Goal: Transaction & Acquisition: Book appointment/travel/reservation

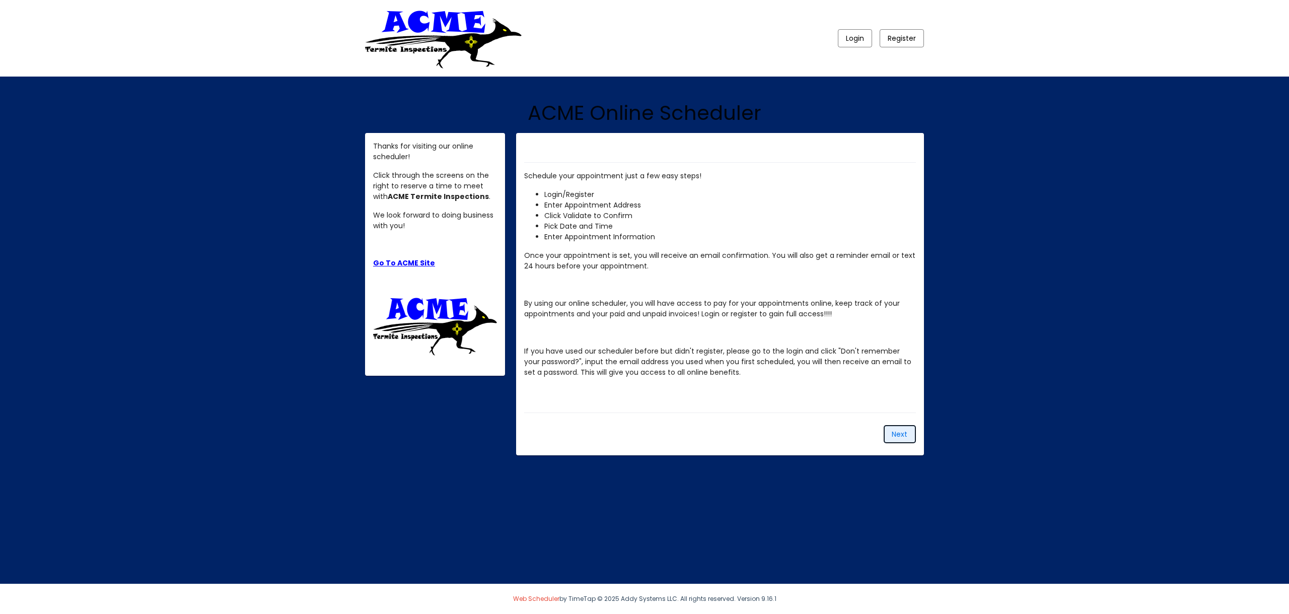
click at [896, 433] on span "Next" at bounding box center [899, 434] width 16 height 10
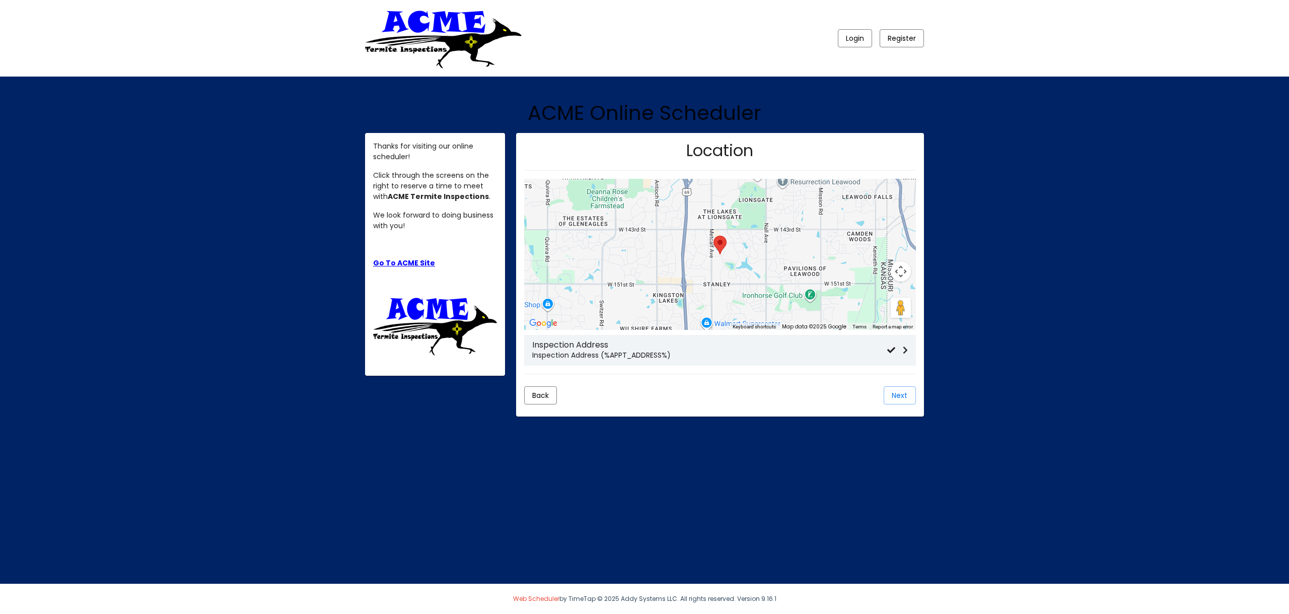
click at [771, 346] on h3 "Inspection Address" at bounding box center [709, 345] width 355 height 10
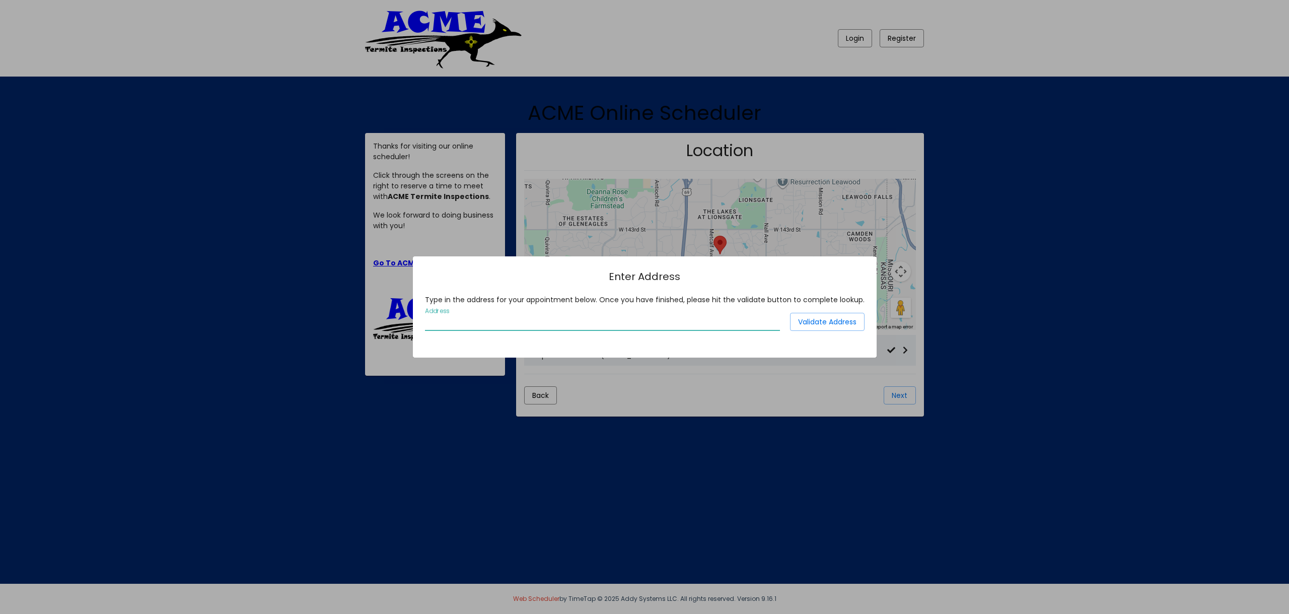
click at [567, 326] on input "Address" at bounding box center [602, 322] width 355 height 9
type input "[STREET_ADDRESS]"
click at [823, 319] on span "Validate Address" at bounding box center [827, 322] width 58 height 10
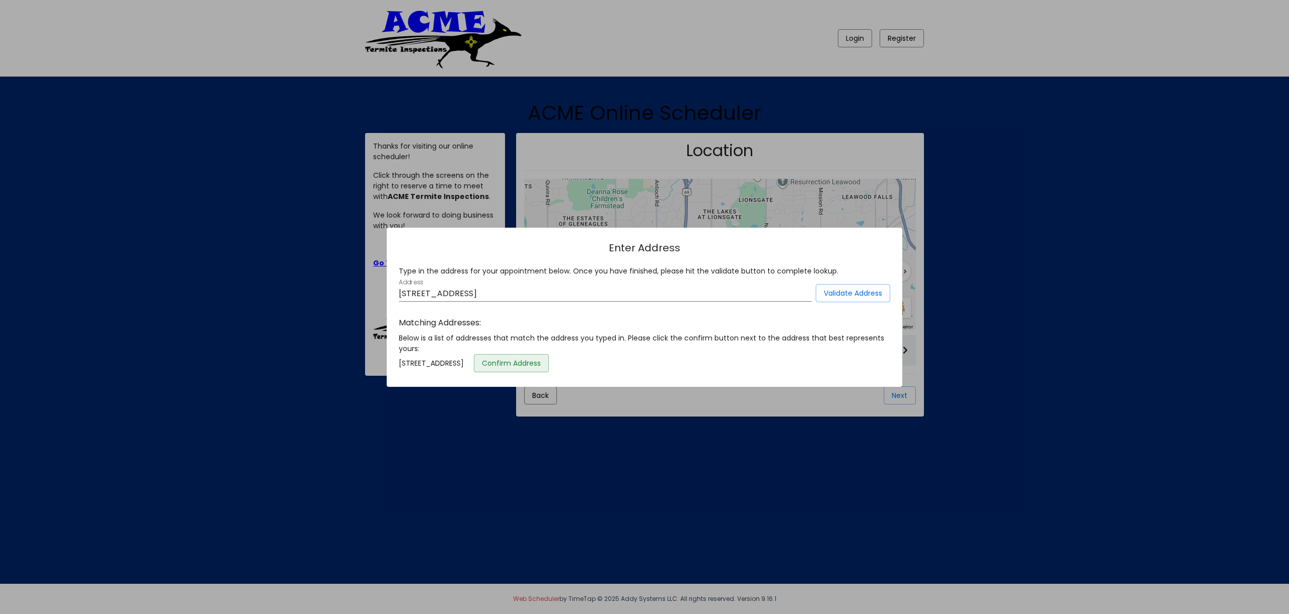
click at [541, 365] on span "Confirm Address" at bounding box center [511, 363] width 59 height 10
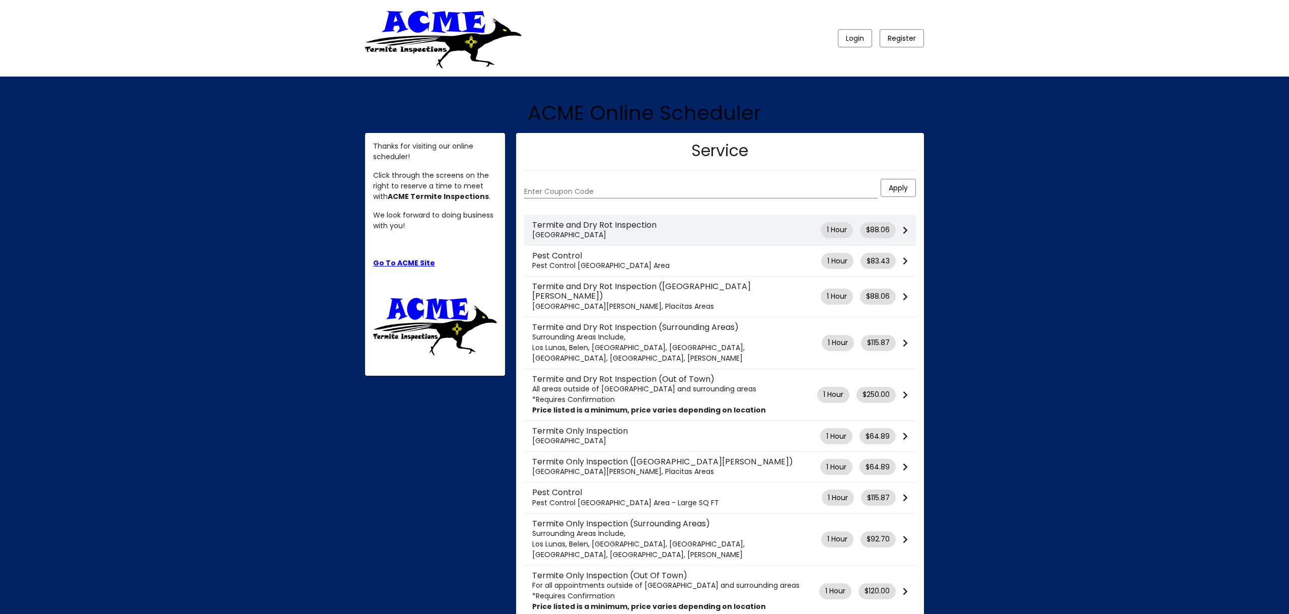
click at [904, 231] on icon at bounding box center [904, 230] width 5 height 8
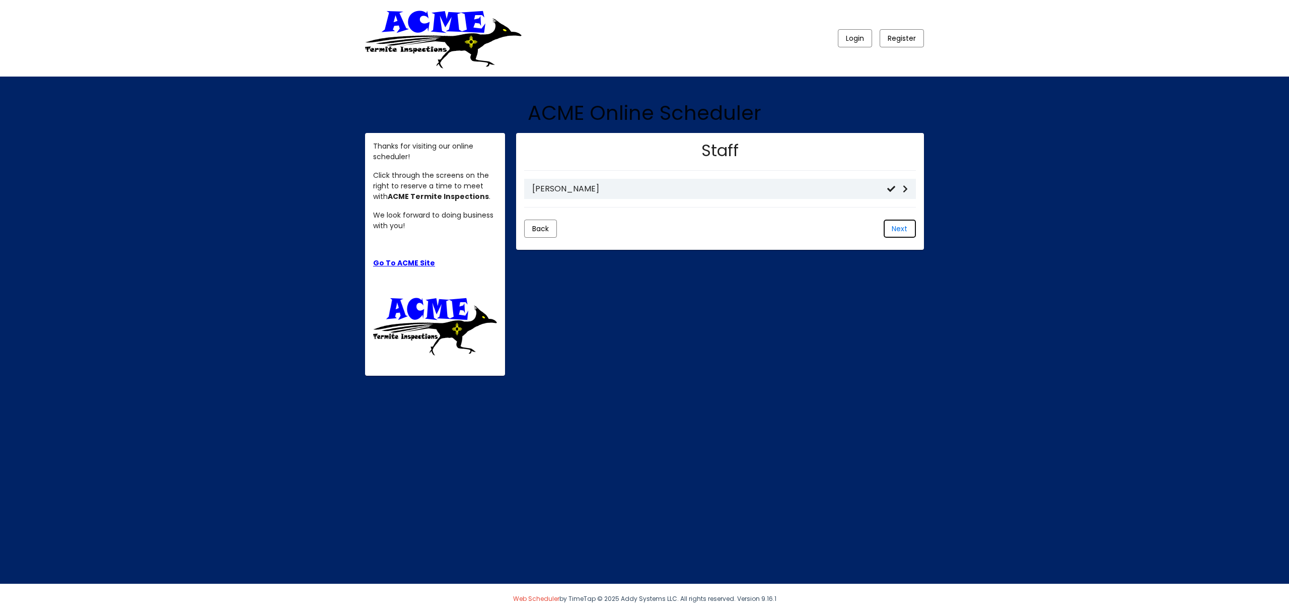
click at [901, 233] on button "Next" at bounding box center [899, 228] width 32 height 18
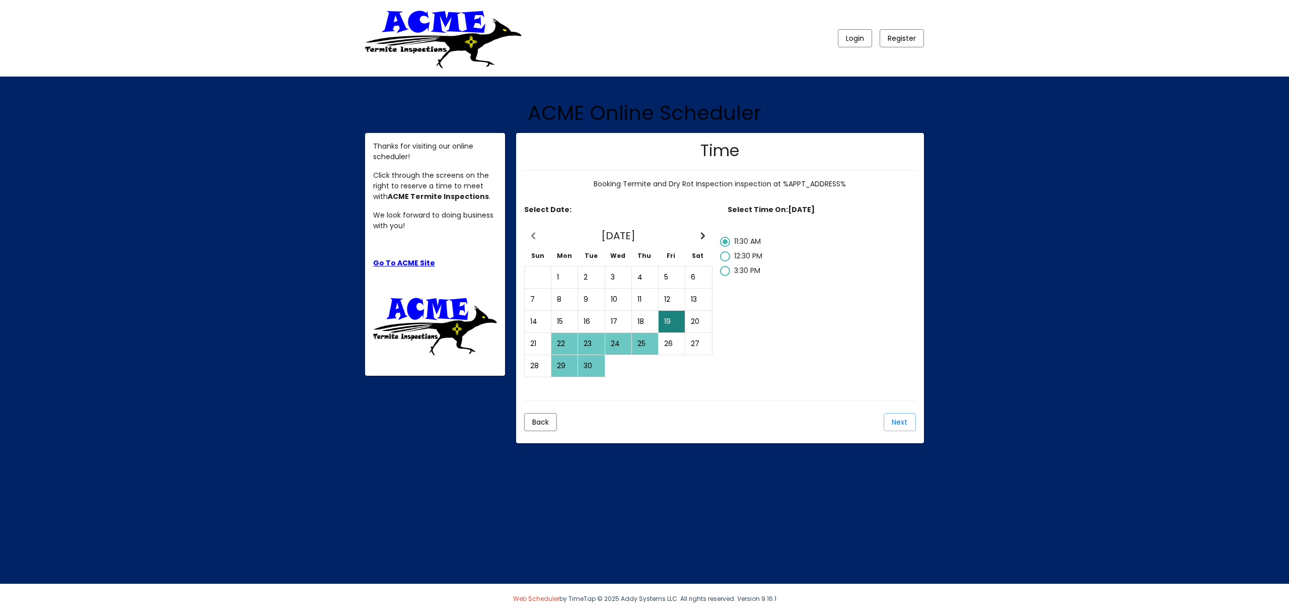
click at [593, 340] on div "23" at bounding box center [590, 343] width 25 height 21
click at [668, 318] on div "19" at bounding box center [671, 321] width 25 height 21
click at [540, 415] on button "Back" at bounding box center [540, 422] width 33 height 18
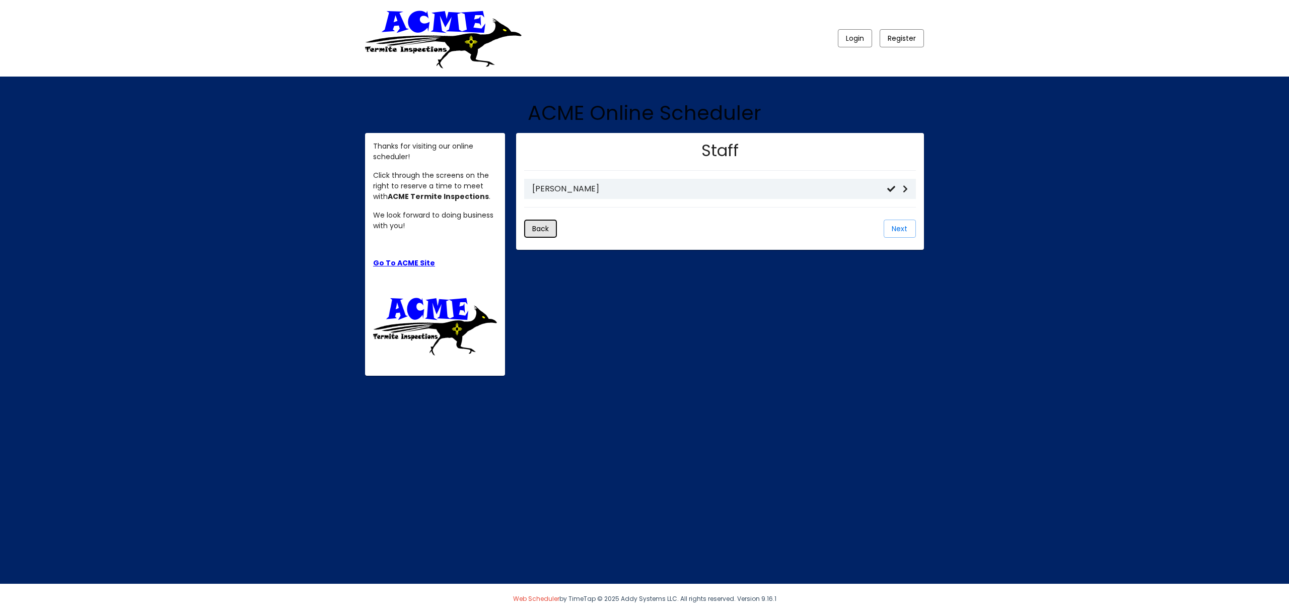
click at [550, 231] on button "Back" at bounding box center [540, 228] width 33 height 18
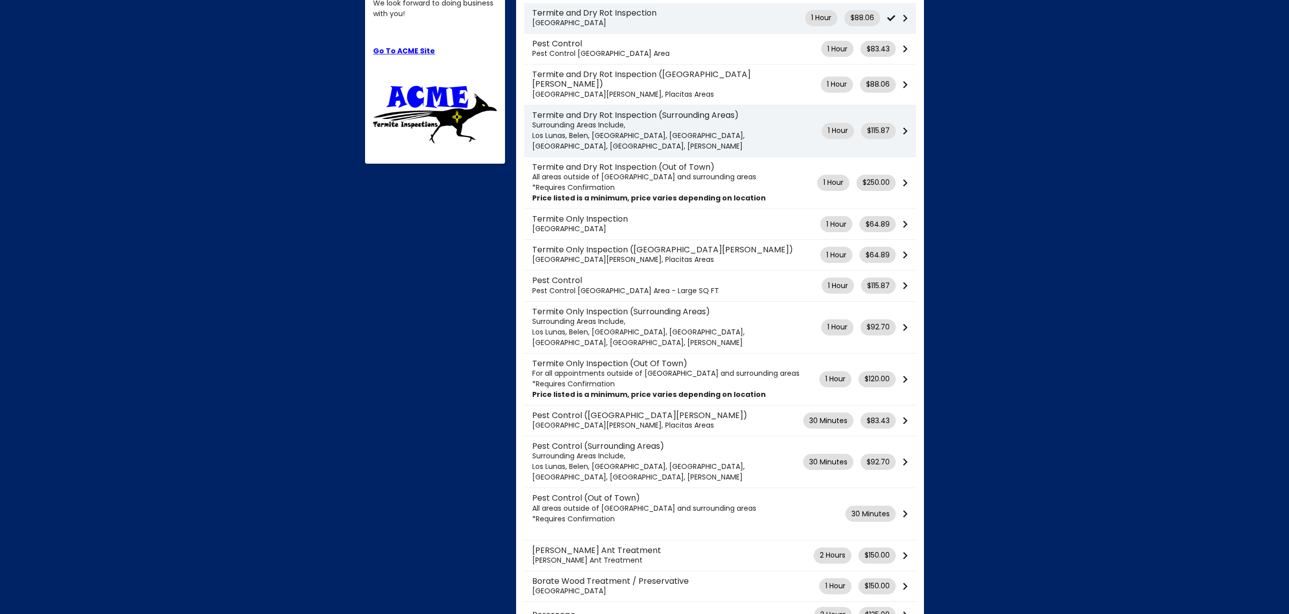
scroll to position [296, 0]
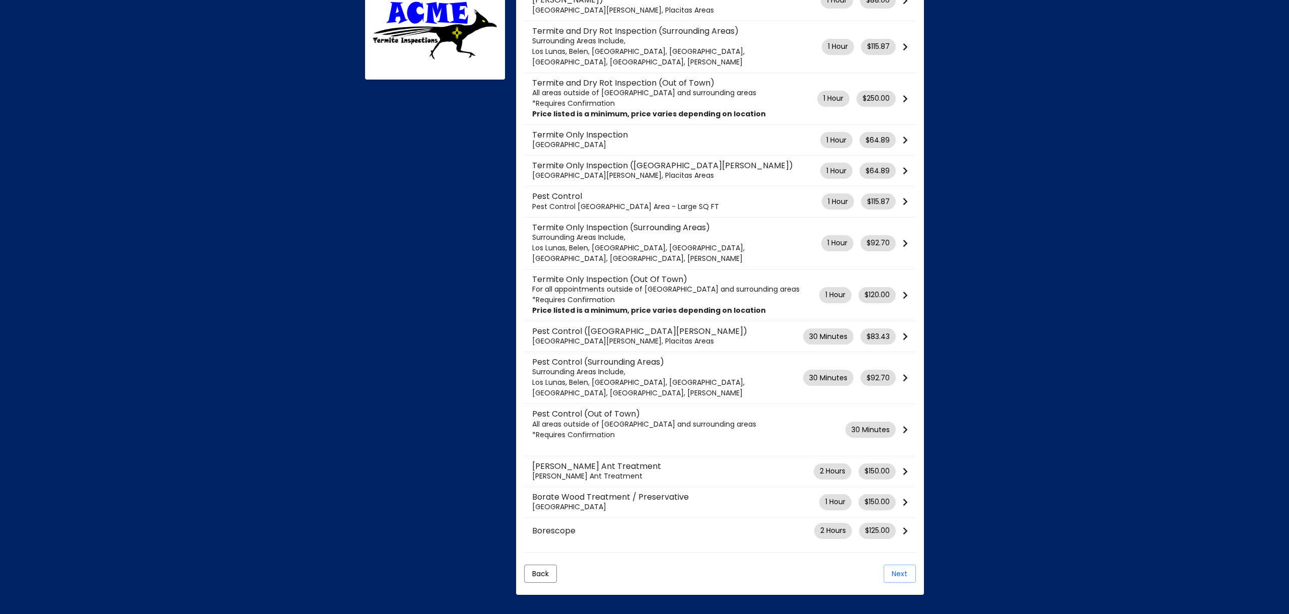
click at [901, 560] on mat-card-actions "Back Next" at bounding box center [720, 573] width 392 height 26
click at [902, 568] on span "Next" at bounding box center [899, 573] width 16 height 10
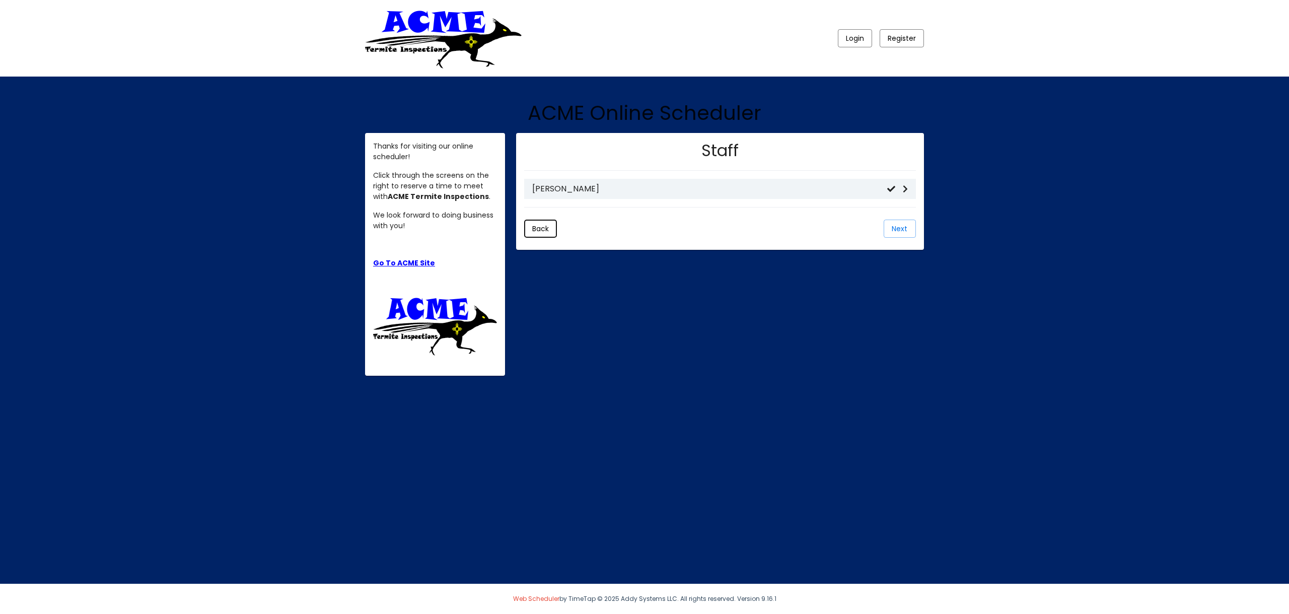
click at [552, 230] on button "Back" at bounding box center [540, 228] width 33 height 18
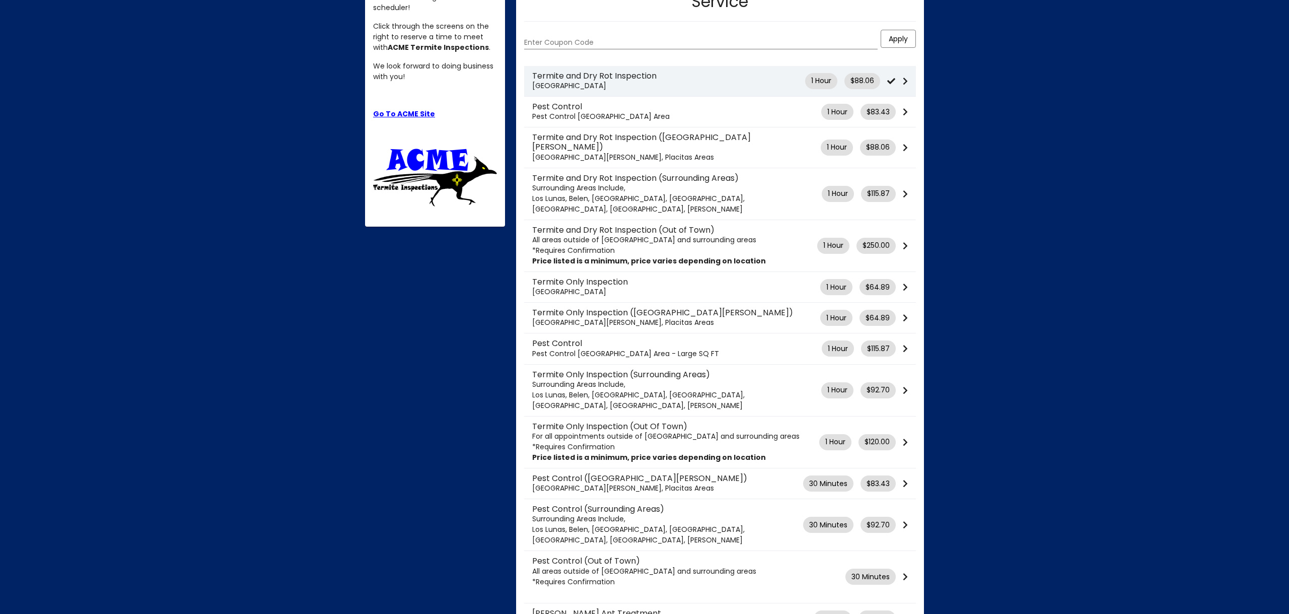
scroll to position [88, 0]
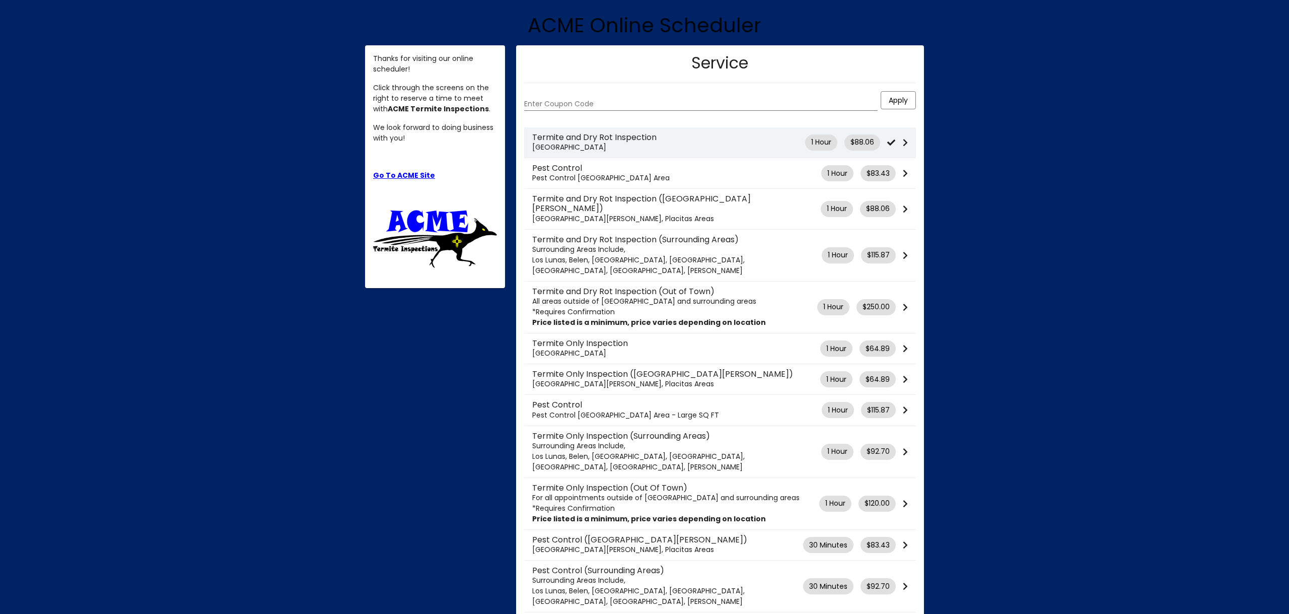
click at [905, 145] on icon at bounding box center [904, 142] width 5 height 8
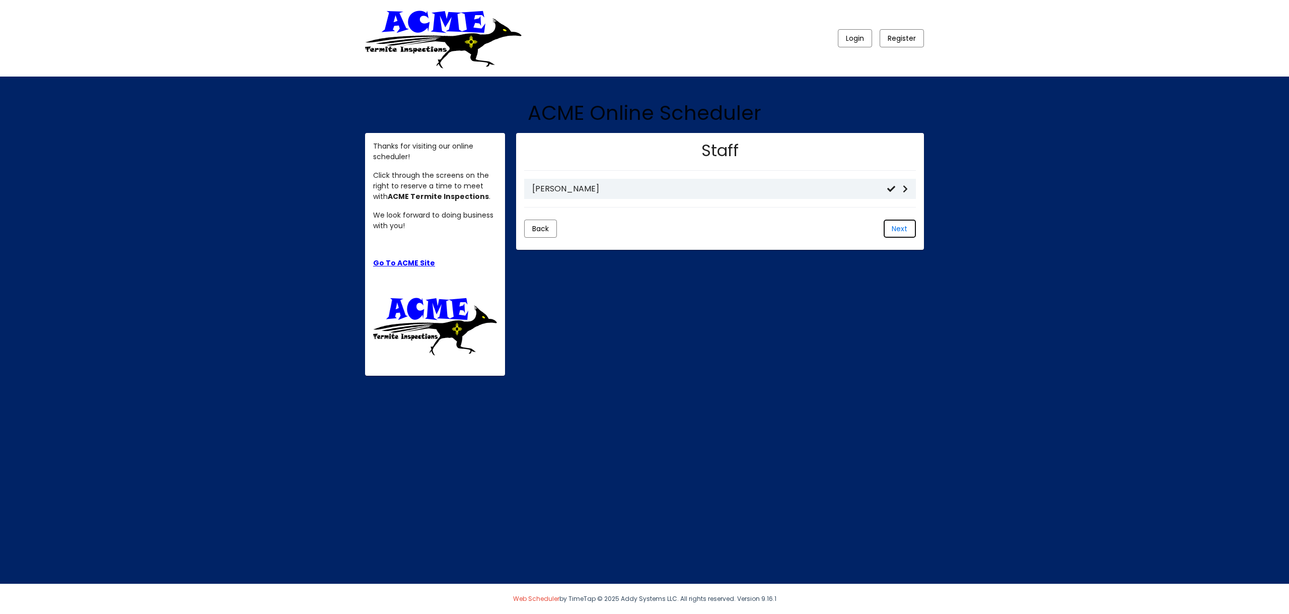
click at [890, 221] on button "Next" at bounding box center [899, 228] width 32 height 18
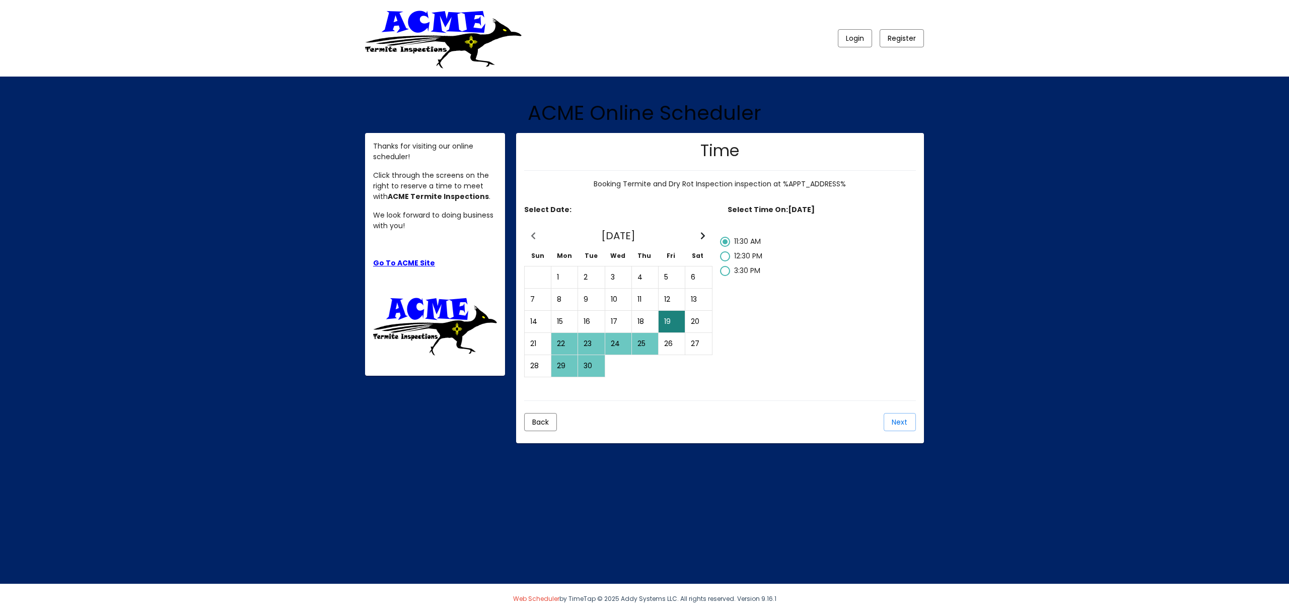
click at [673, 323] on div "19" at bounding box center [671, 321] width 25 height 21
click at [900, 424] on span "Next" at bounding box center [899, 422] width 16 height 10
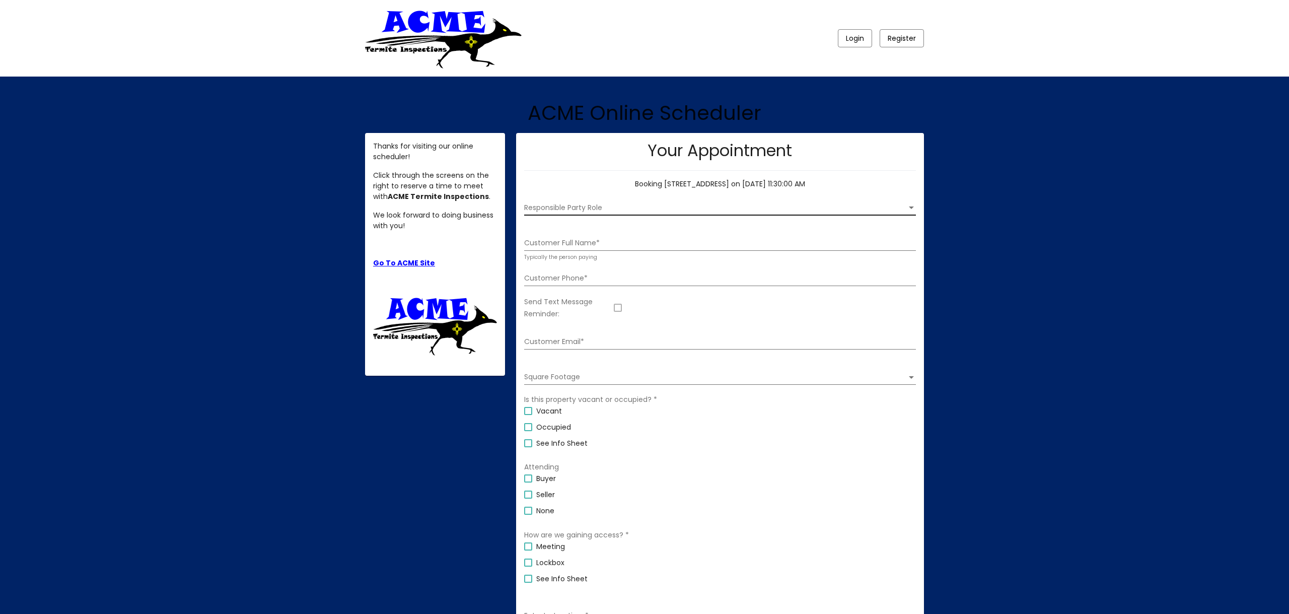
click at [641, 204] on span "Responsible Party Role" at bounding box center [715, 208] width 383 height 8
click at [591, 209] on span "Buyer" at bounding box center [711, 207] width 375 height 21
click at [582, 246] on input "Customer Full Name *" at bounding box center [720, 243] width 392 height 8
type input "[PERSON_NAME]"
click at [588, 273] on div "Customer Phone *" at bounding box center [720, 275] width 392 height 21
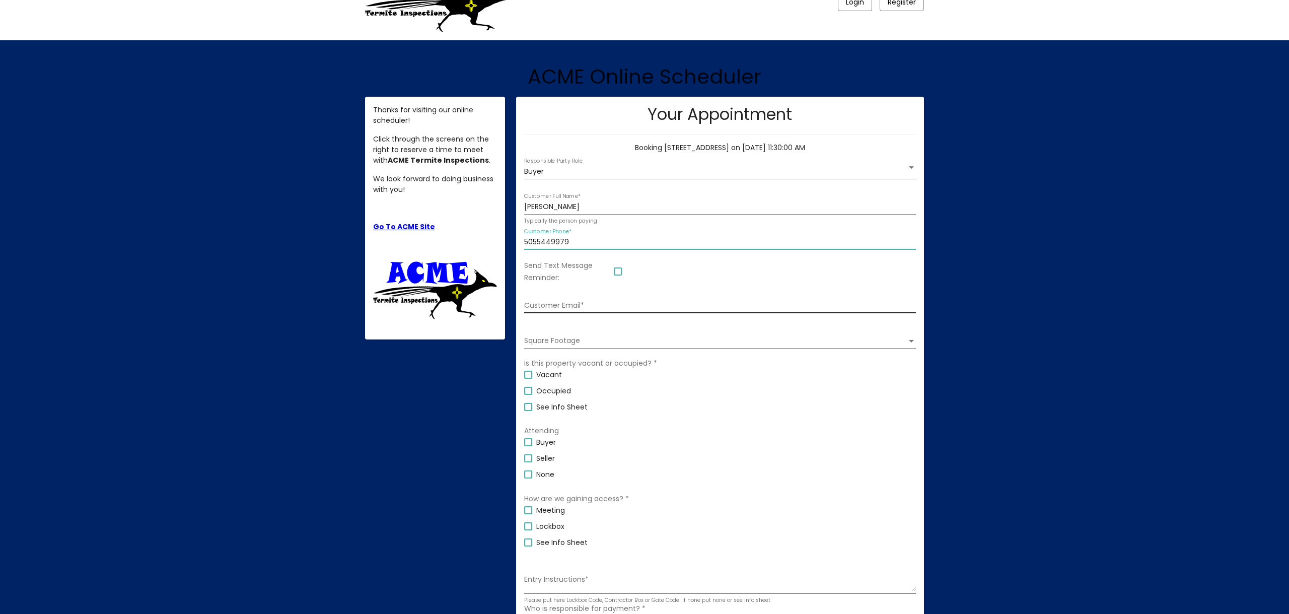
scroll to position [50, 0]
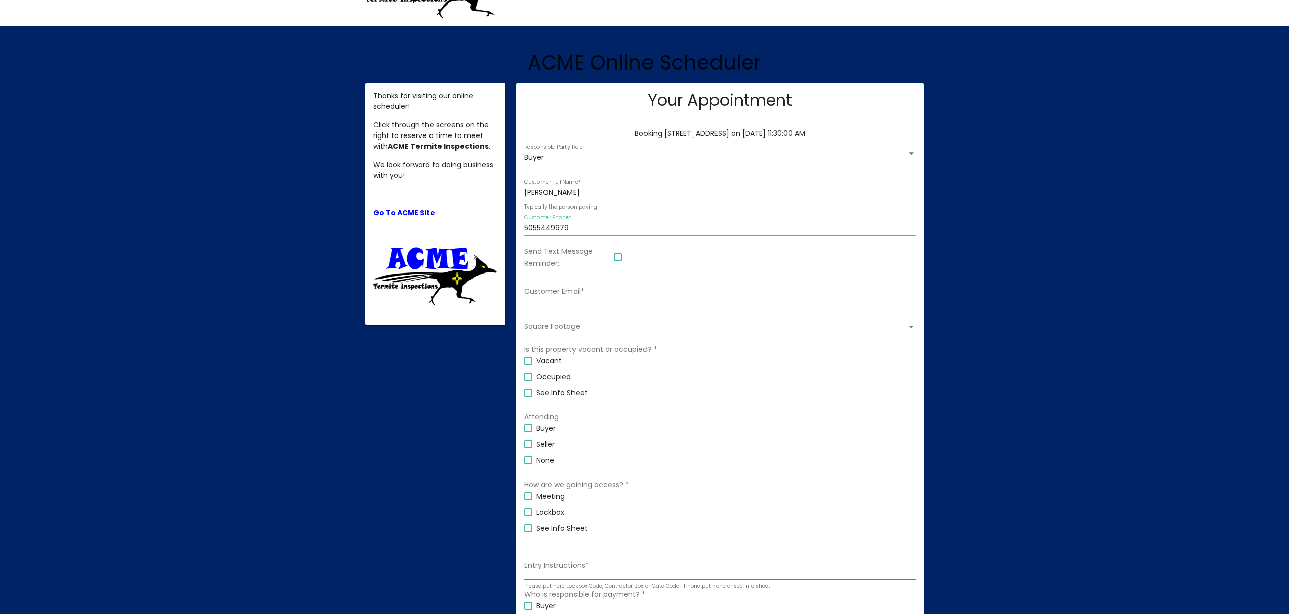
type input "5055449979"
click at [618, 259] on div at bounding box center [618, 257] width 8 height 8
click at [618, 261] on input "Send Text Message Reminder:" at bounding box center [617, 261] width 1 height 1
checkbox input "true"
click at [564, 293] on input "Customer Email *" at bounding box center [720, 291] width 392 height 8
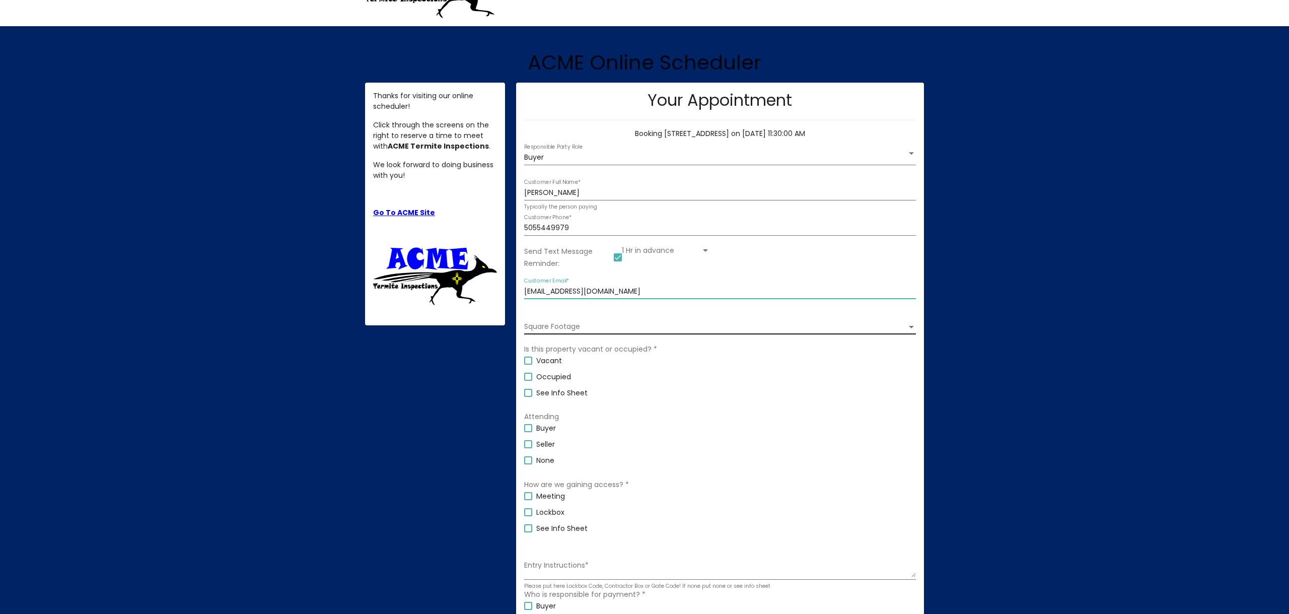
type input "[EMAIL_ADDRESS][DOMAIN_NAME]"
click at [620, 325] on span "Square Footage" at bounding box center [715, 327] width 383 height 8
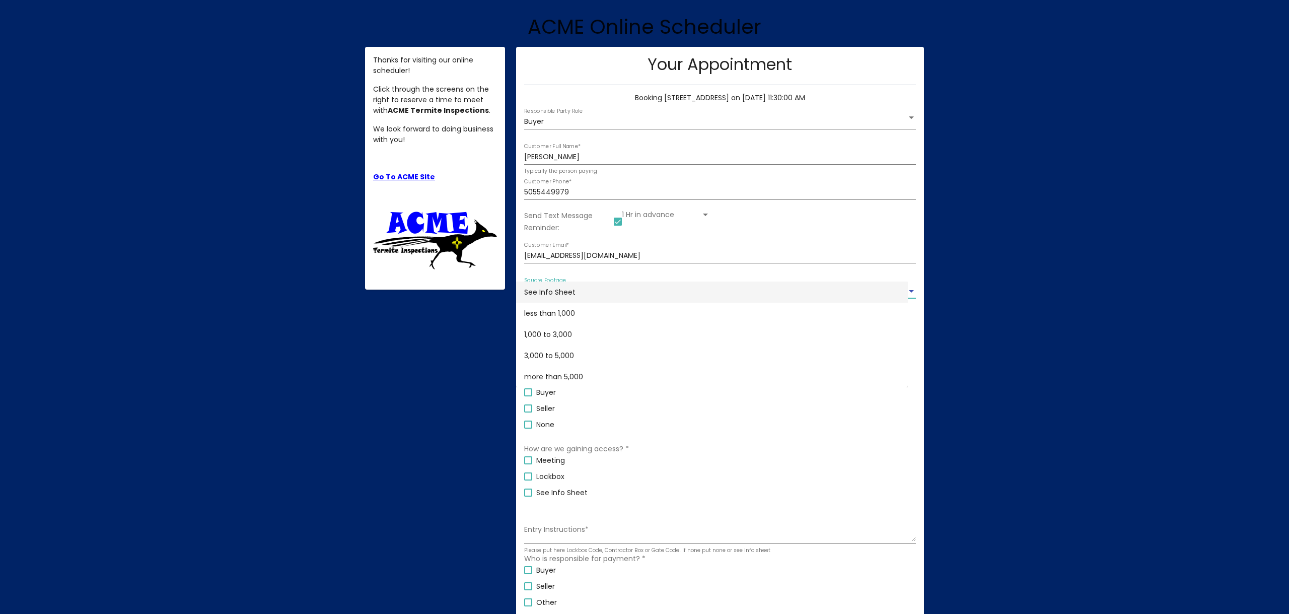
scroll to position [87, 0]
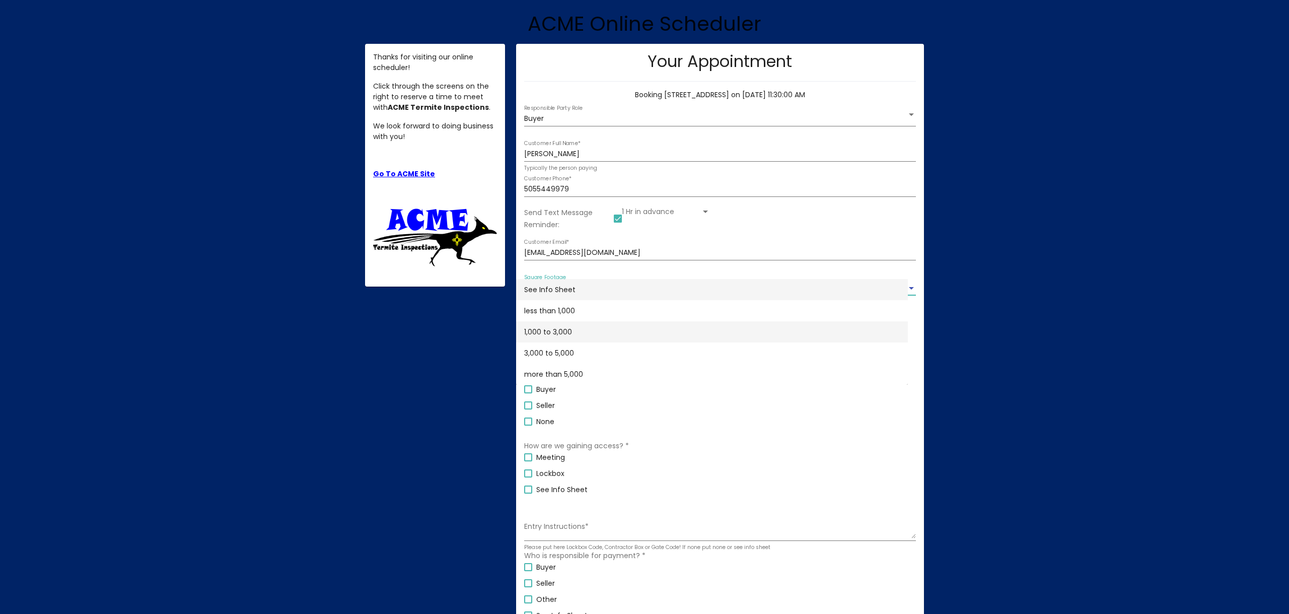
click at [621, 326] on span "1,000 to 3,000" at bounding box center [711, 331] width 375 height 21
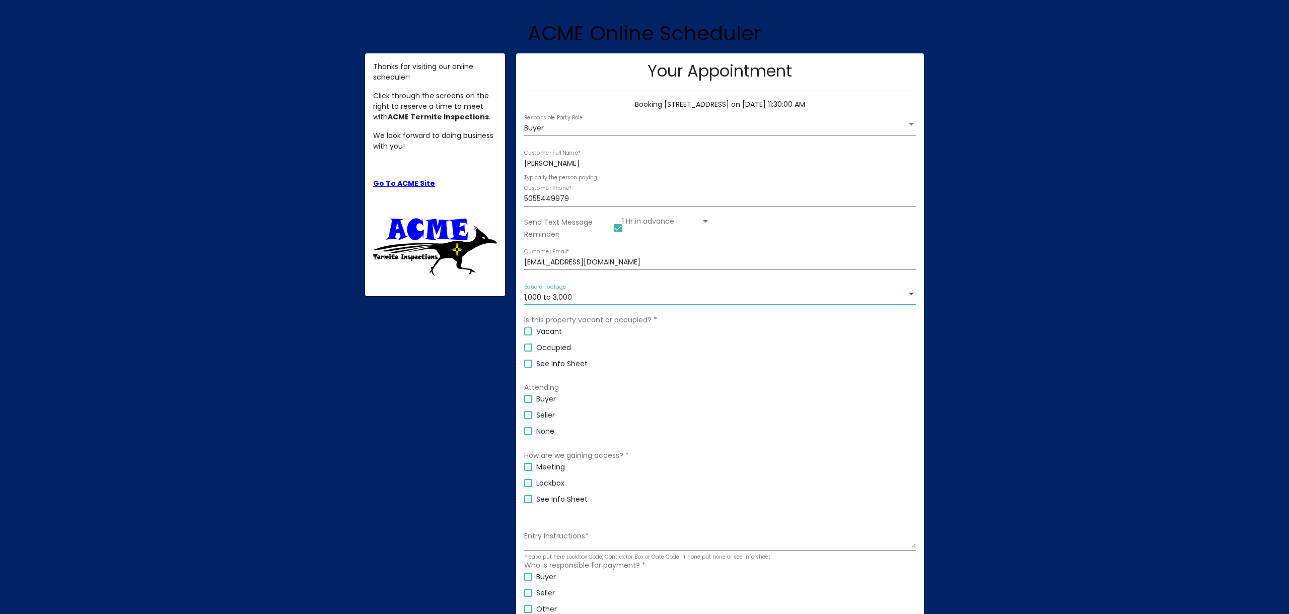
scroll to position [83, 0]
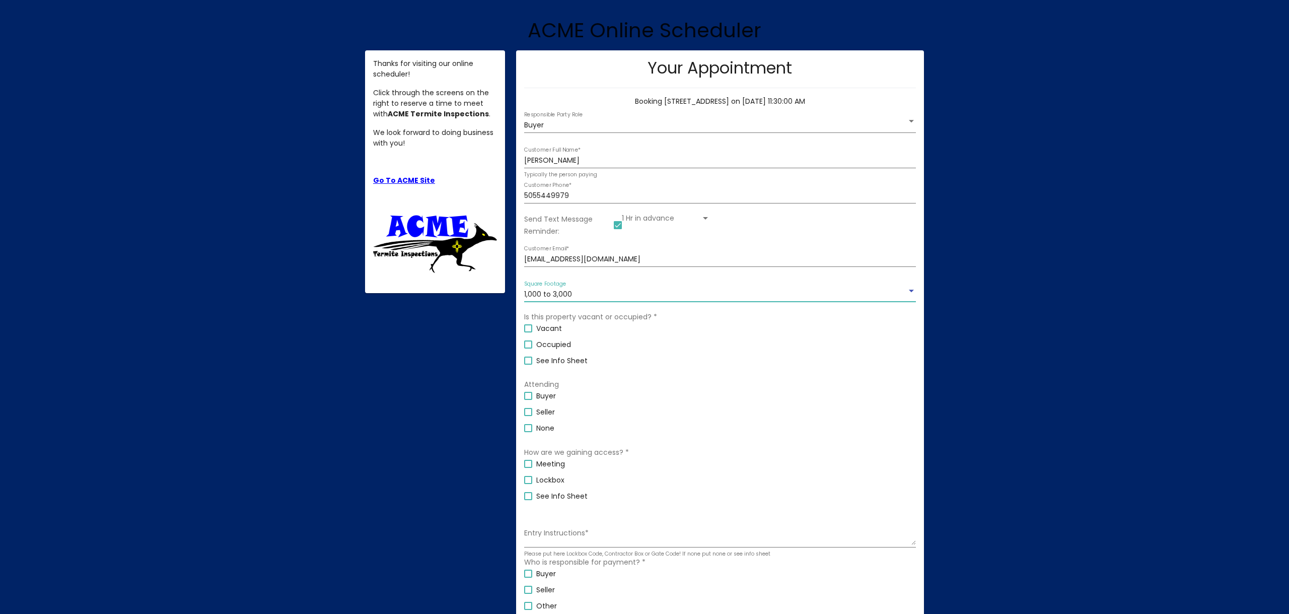
click at [532, 346] on div at bounding box center [528, 344] width 8 height 8
click at [528, 348] on input "Occupied" at bounding box center [527, 348] width 1 height 1
checkbox input "true"
click at [532, 400] on label "Buyer" at bounding box center [540, 396] width 32 height 12
click at [528, 400] on input "Buyer" at bounding box center [527, 400] width 1 height 1
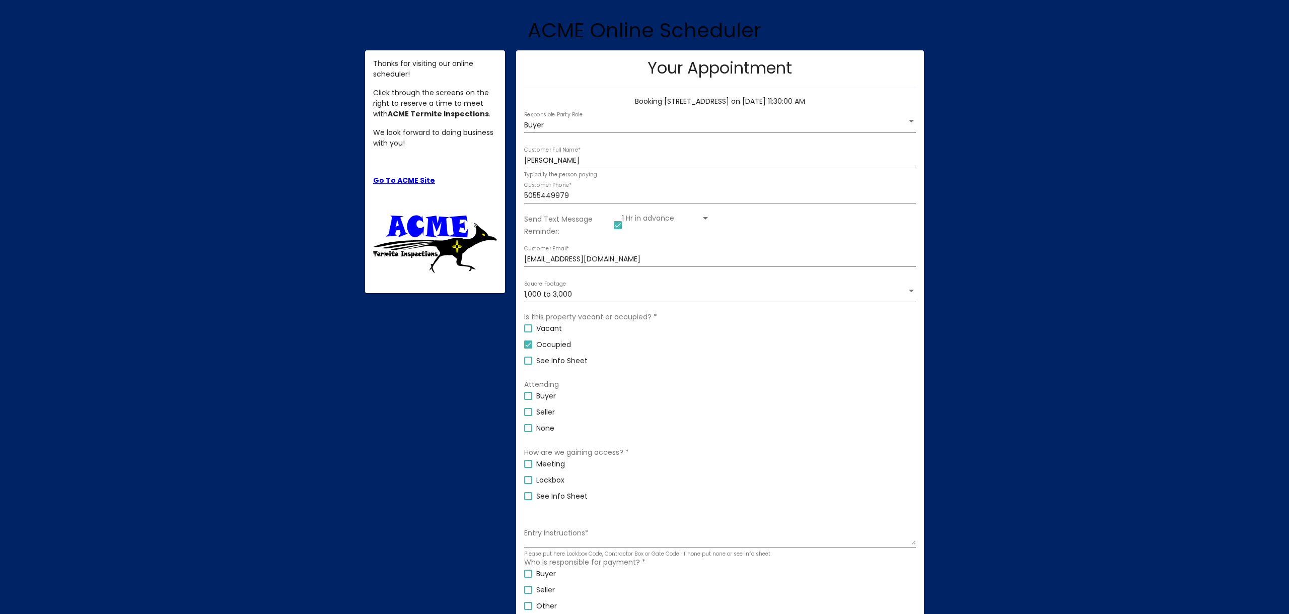
checkbox input "true"
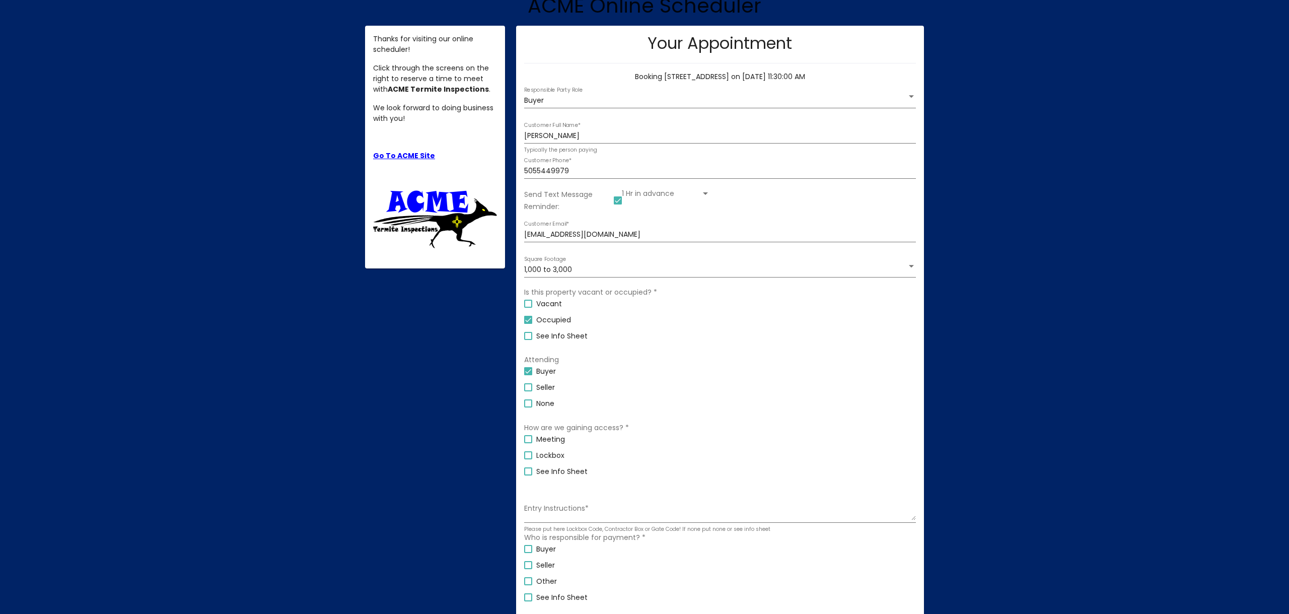
scroll to position [118, 0]
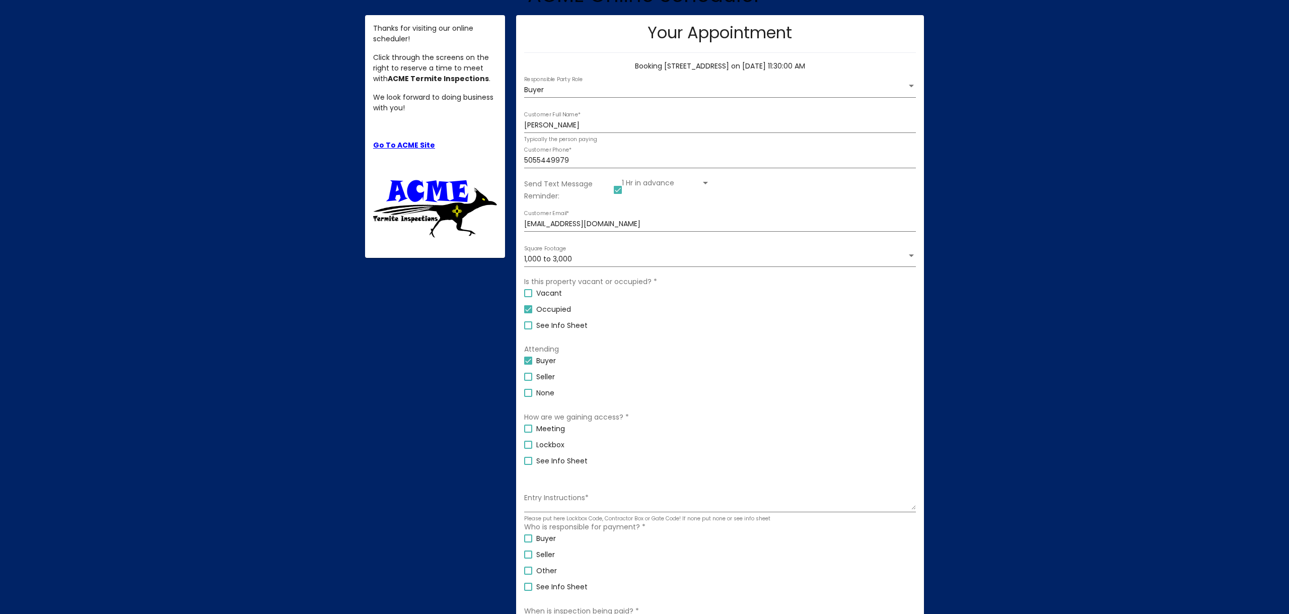
click at [526, 429] on div at bounding box center [528, 428] width 8 height 8
click at [527, 432] on input "Meeting" at bounding box center [527, 432] width 1 height 1
checkbox input "true"
click at [529, 443] on div at bounding box center [528, 444] width 8 height 8
click at [528, 448] on input "Lockbox" at bounding box center [527, 448] width 1 height 1
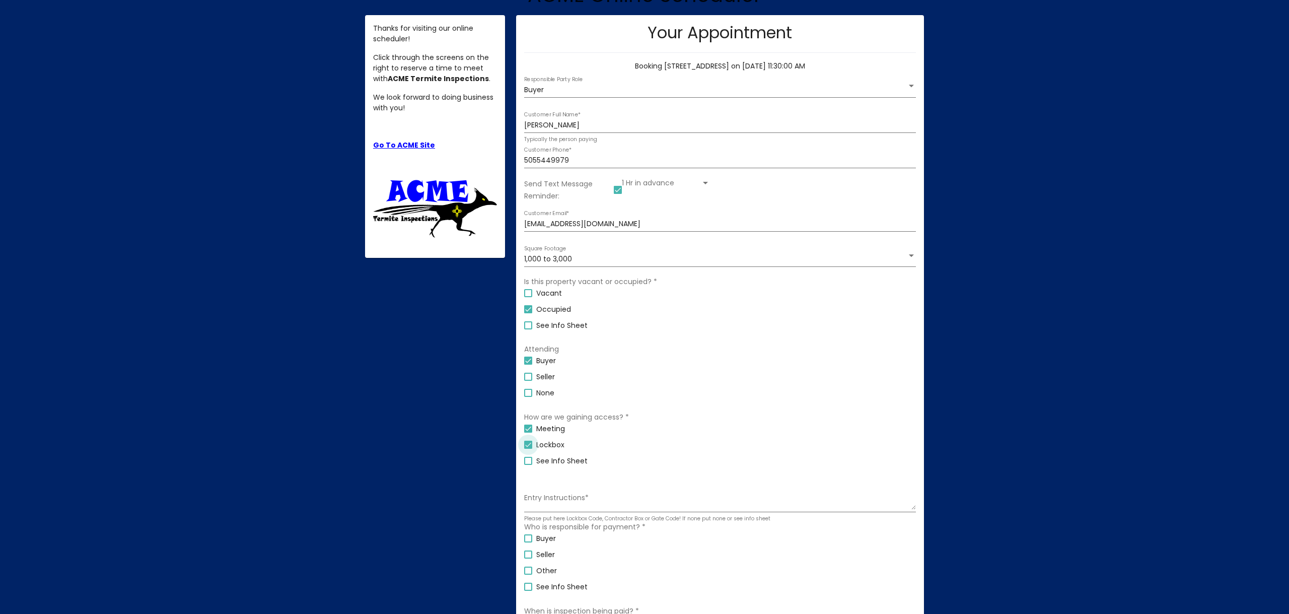
click at [528, 447] on div at bounding box center [528, 444] width 8 height 8
click at [528, 448] on input "Lockbox" at bounding box center [527, 448] width 1 height 1
checkbox input "false"
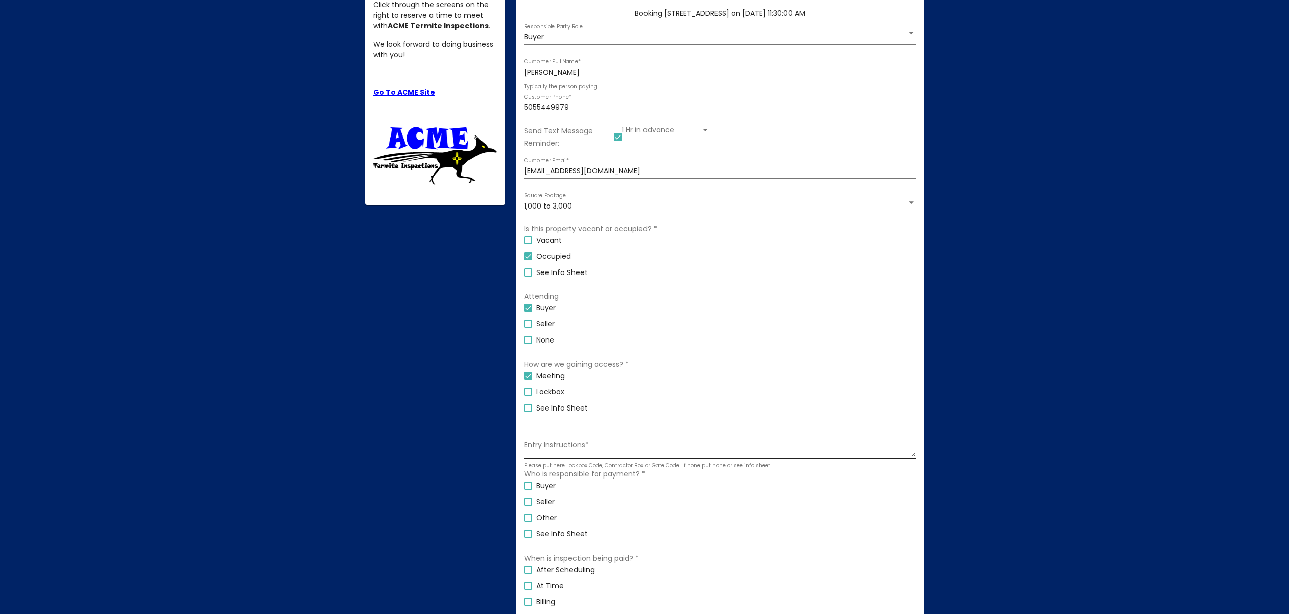
scroll to position [169, 0]
click at [558, 456] on textarea "Entry Instructions *" at bounding box center [720, 450] width 392 height 17
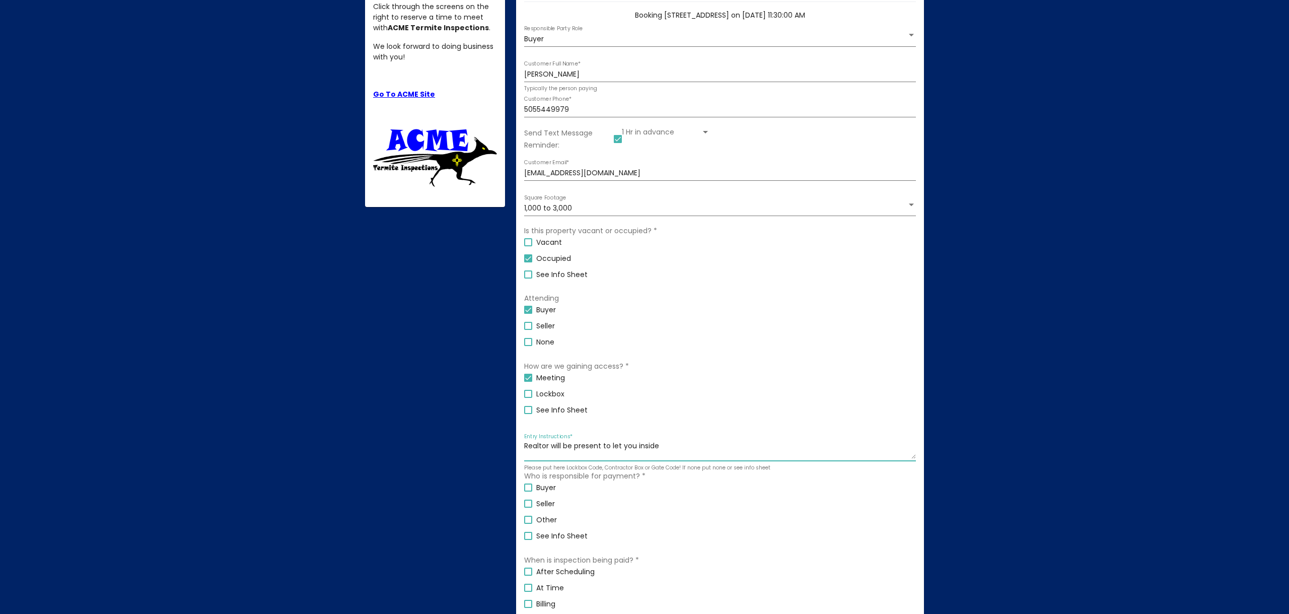
type textarea "Realtor will be present to let you inside"
click at [524, 488] on div at bounding box center [528, 487] width 8 height 8
click at [527, 491] on input "Buyer" at bounding box center [527, 491] width 1 height 1
checkbox input "true"
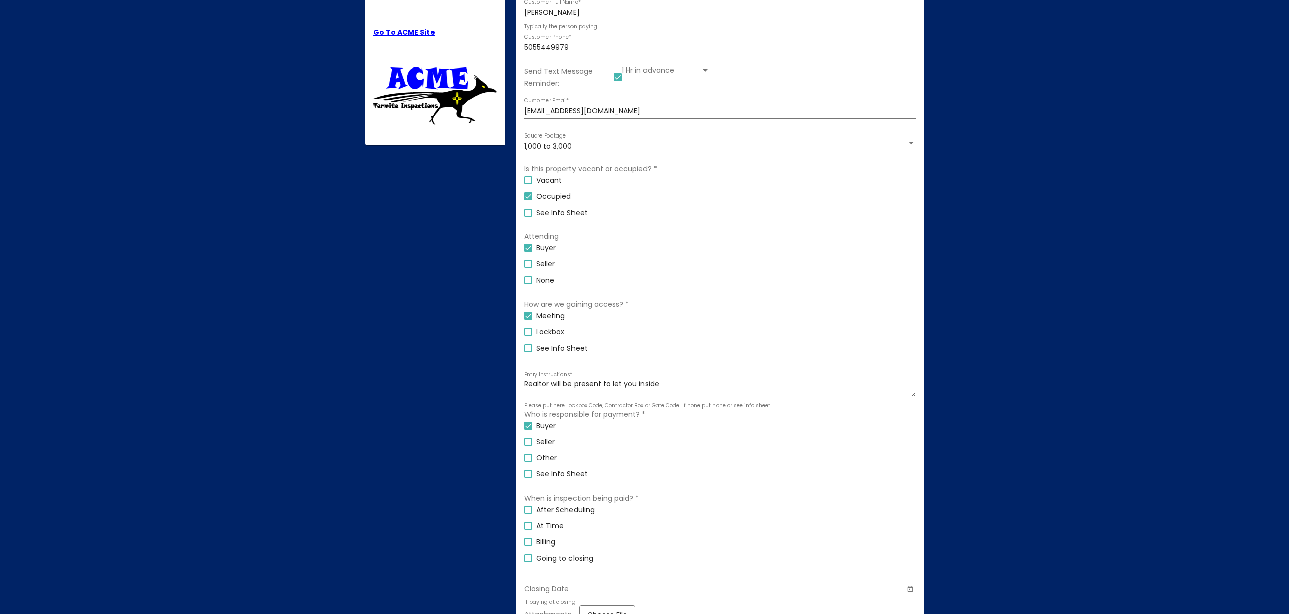
scroll to position [268, 0]
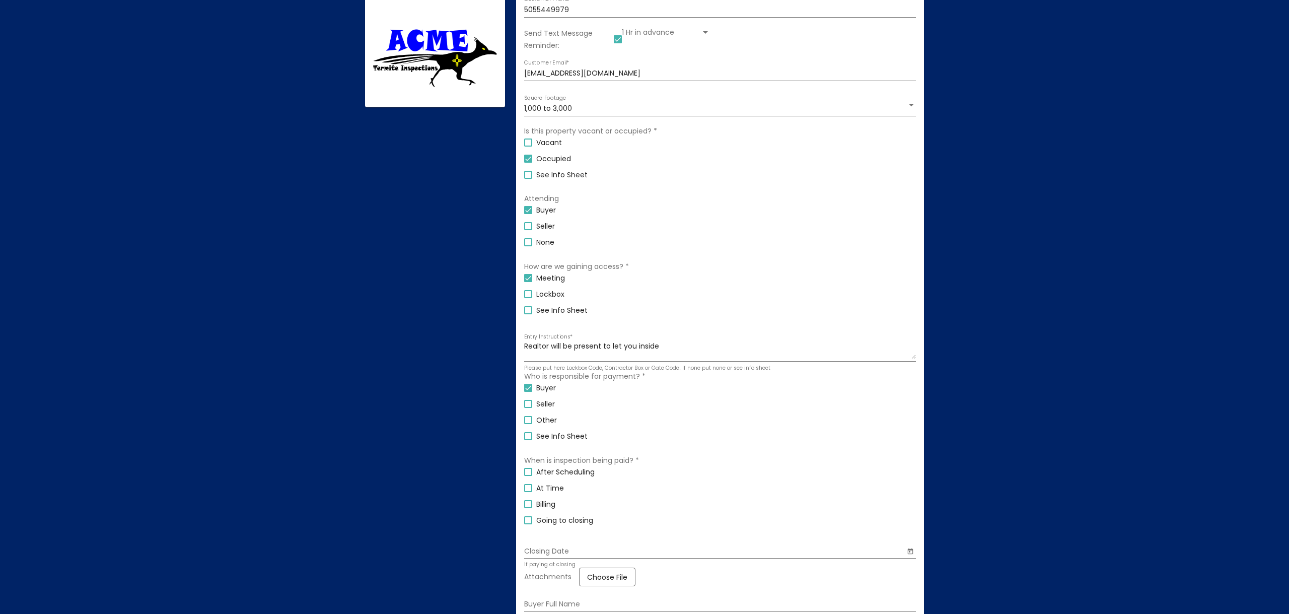
click at [525, 488] on div at bounding box center [528, 488] width 8 height 8
click at [527, 492] on input "At Time" at bounding box center [527, 492] width 1 height 1
checkbox input "true"
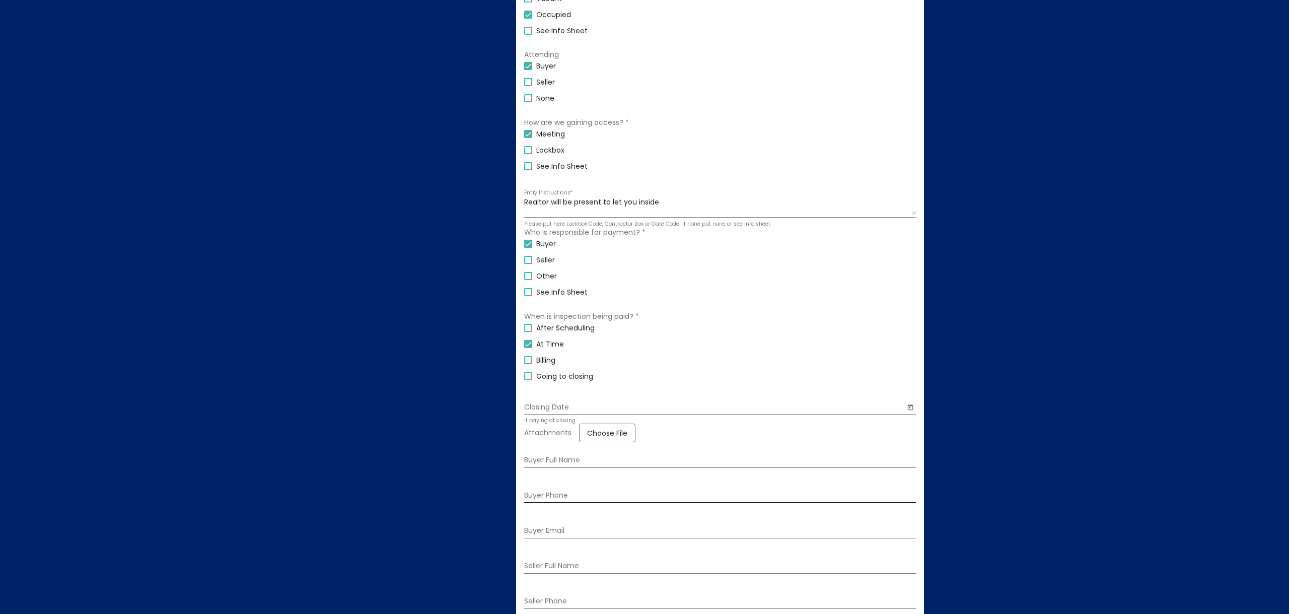
scroll to position [430, 0]
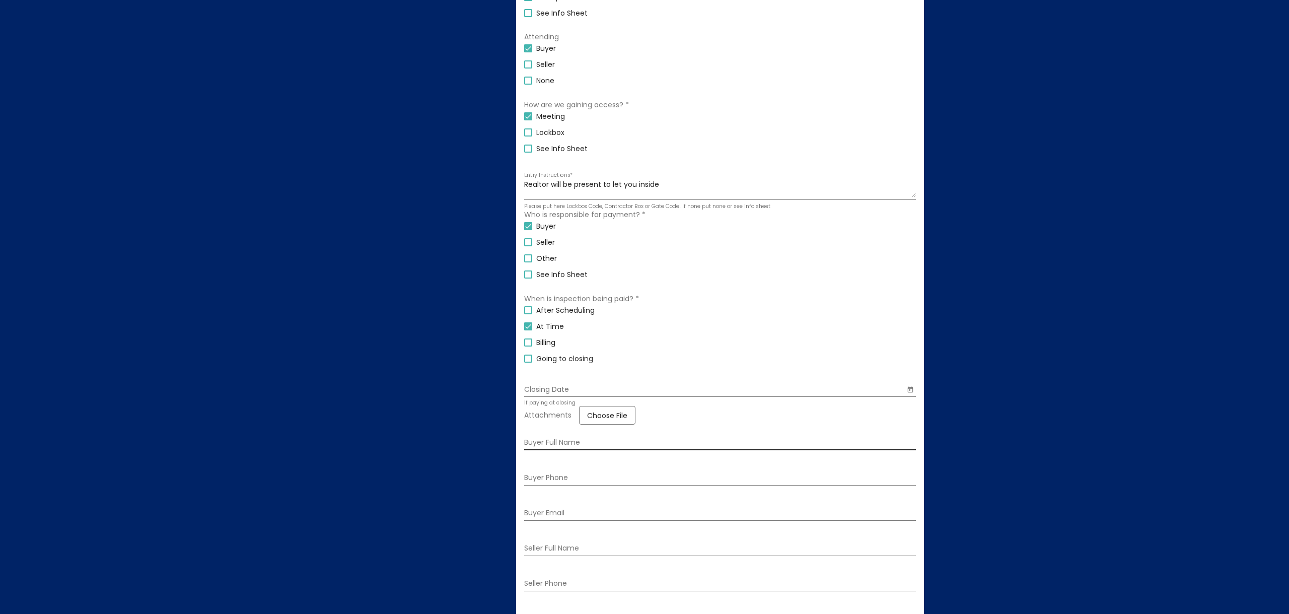
click at [551, 448] on div "Buyer Full Name" at bounding box center [720, 439] width 392 height 21
type input "[PERSON_NAME]"
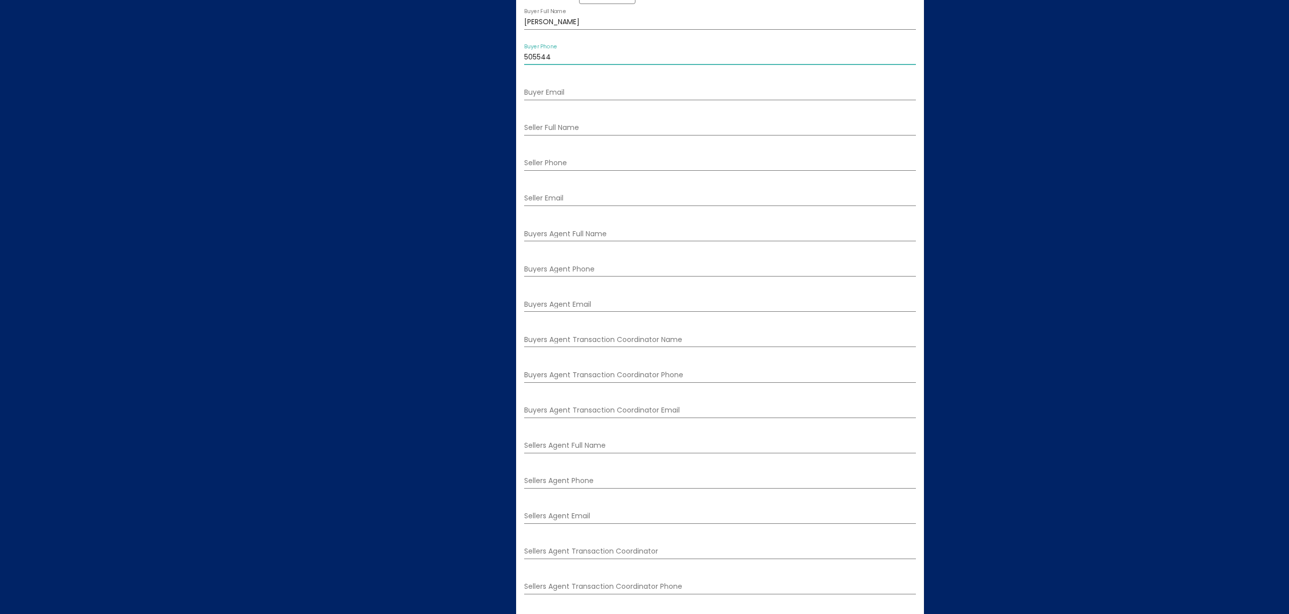
scroll to position [551, 0]
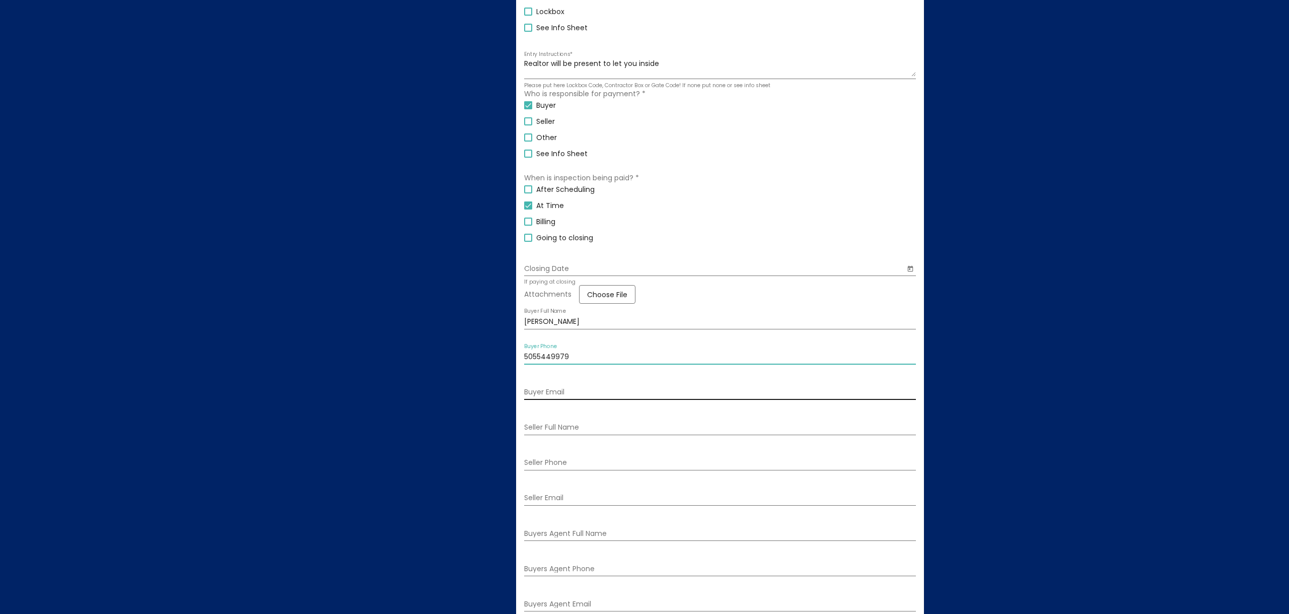
type input "5055449979"
click at [600, 394] on input "Buyer Email" at bounding box center [720, 392] width 392 height 8
type input "[EMAIL_ADDRESS][DOMAIN_NAME]"
click at [607, 428] on input "Seller Full Name" at bounding box center [720, 427] width 392 height 8
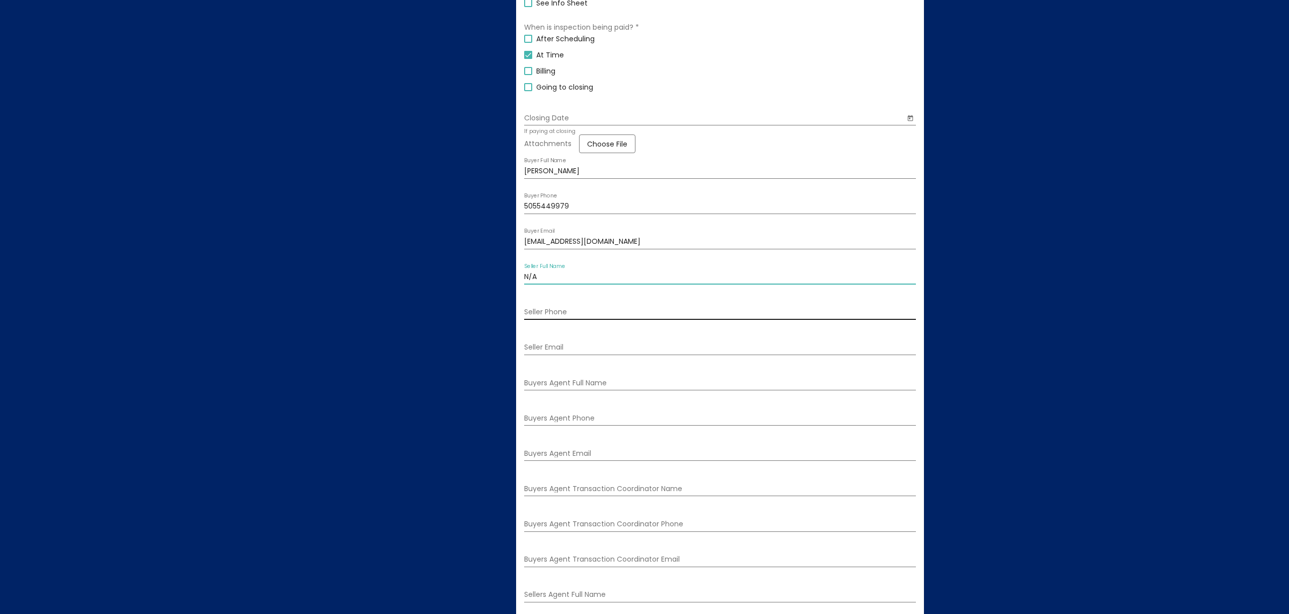
scroll to position [702, 0]
type input "N/A"
click at [592, 380] on div "Buyers Agent Full Name" at bounding box center [720, 379] width 392 height 21
type input "[PERSON_NAME]"
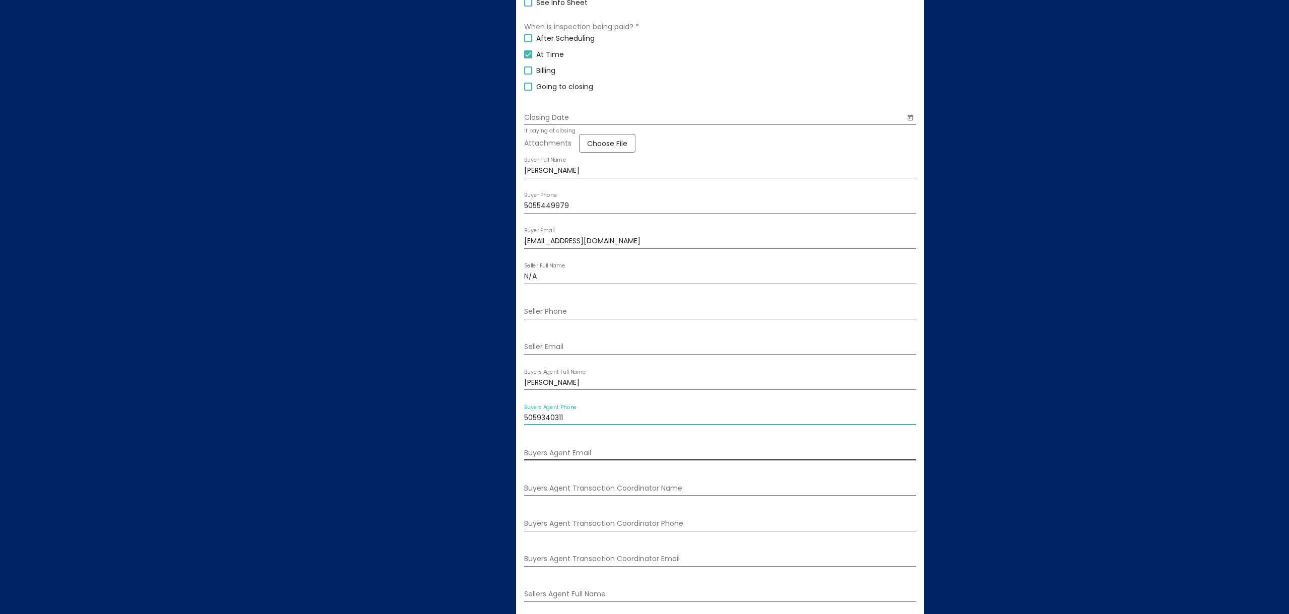
type input "5059340311"
click at [658, 449] on div "Buyers Agent Email" at bounding box center [720, 450] width 392 height 21
type input "[EMAIL_ADDRESS][DOMAIN_NAME]"
click at [691, 496] on div "Buyers Agent Transaction Coordinator Name" at bounding box center [720, 485] width 392 height 21
click at [693, 492] on input "Buyers Agent Transaction Coordinator Name" at bounding box center [720, 488] width 392 height 8
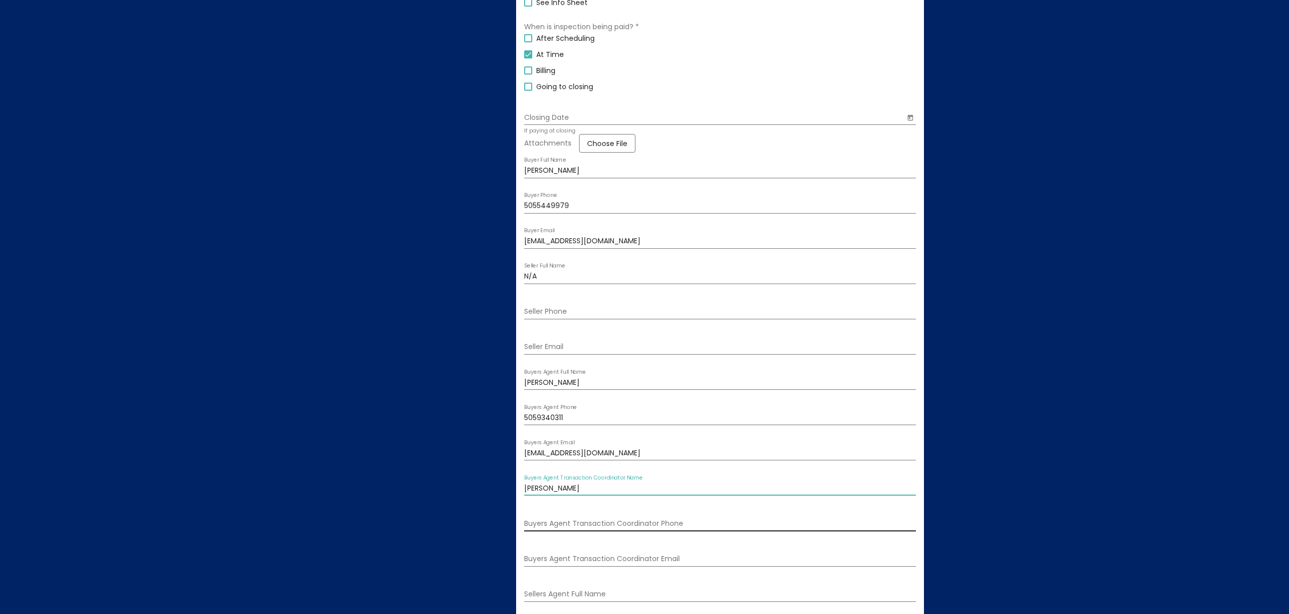
type input "[PERSON_NAME]"
click at [669, 527] on input "Buyers Agent Transaction Coordinator Phone" at bounding box center [720, 523] width 392 height 8
click at [643, 562] on input "Buyers Agent Transaction Coordinator Email" at bounding box center [720, 559] width 392 height 8
click at [567, 563] on input "Buyers Agent Transaction Coordinator Email" at bounding box center [720, 559] width 392 height 8
paste input "[PERSON_NAME][EMAIL_ADDRESS][DOMAIN_NAME]"
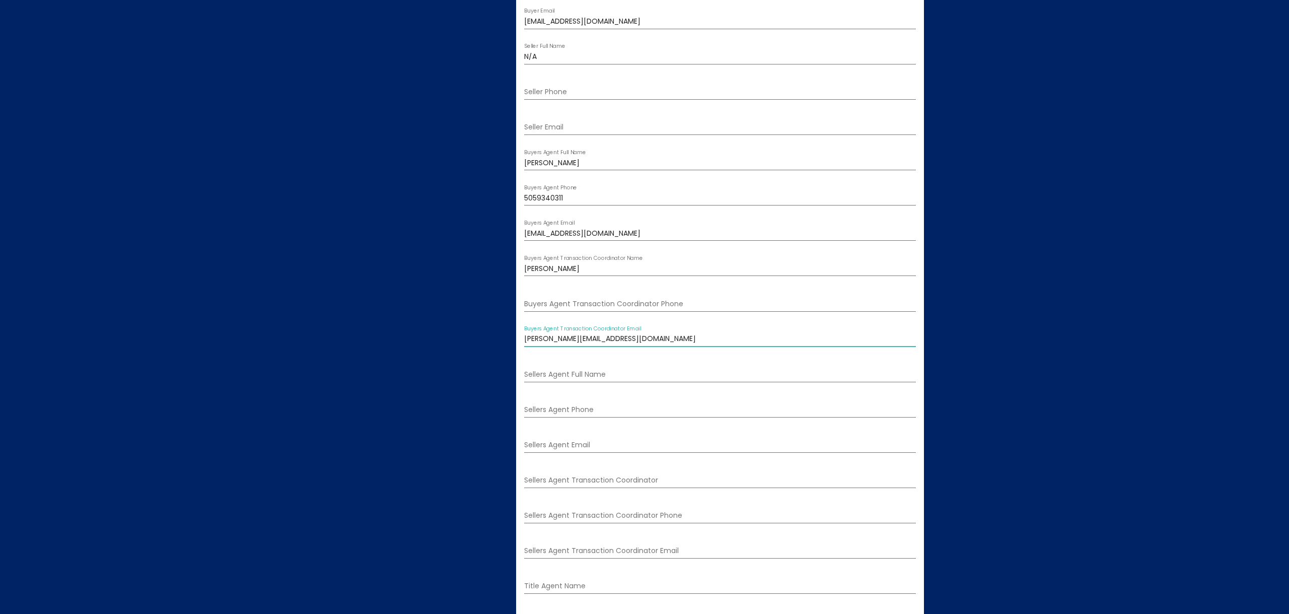
scroll to position [934, 0]
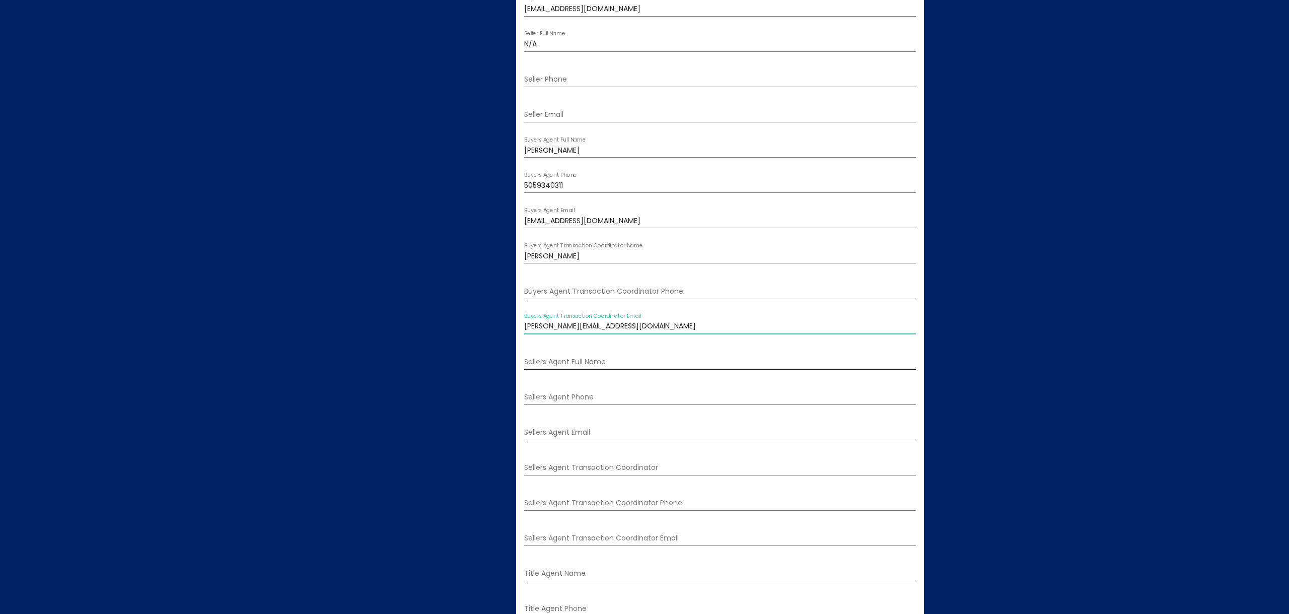
type input "[PERSON_NAME][EMAIL_ADDRESS][DOMAIN_NAME]"
click at [561, 364] on input "Sellers Agent Full Name" at bounding box center [720, 362] width 392 height 8
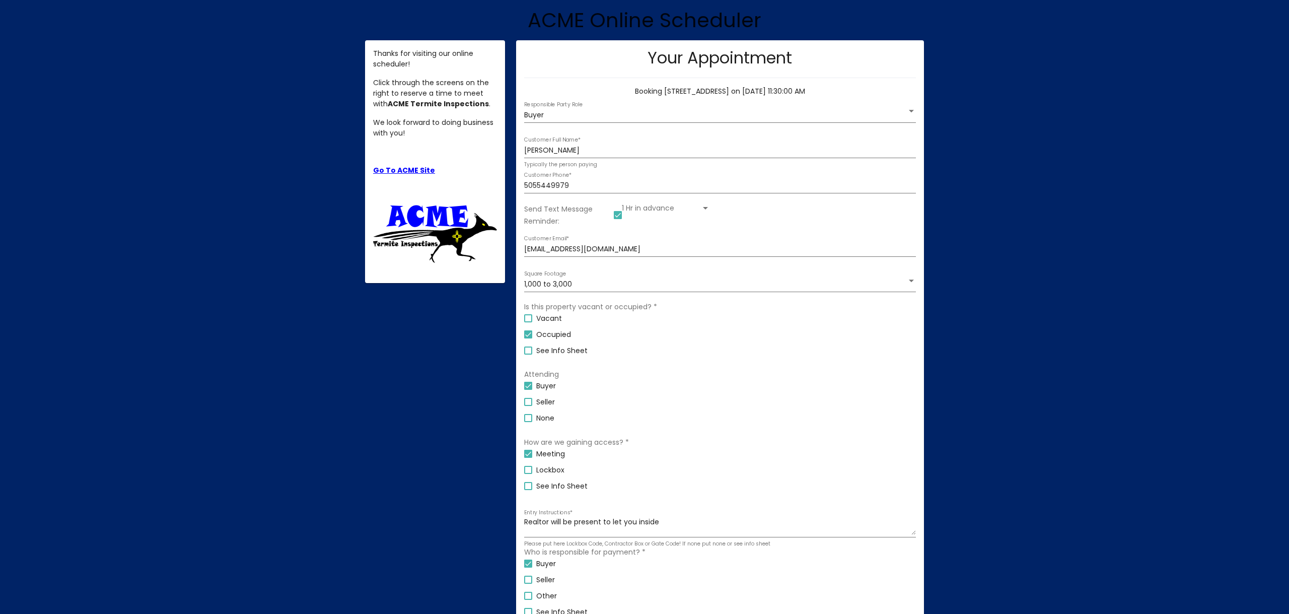
scroll to position [290, 0]
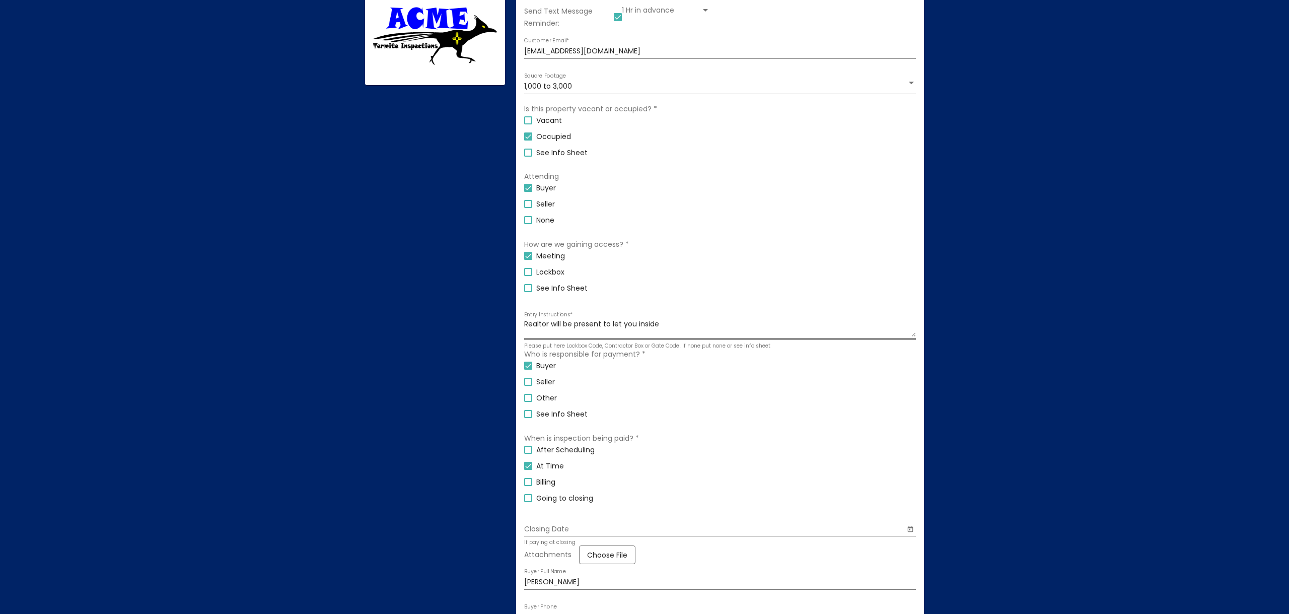
click at [680, 327] on textarea "Realtor will be present to let you inside" at bounding box center [720, 328] width 392 height 17
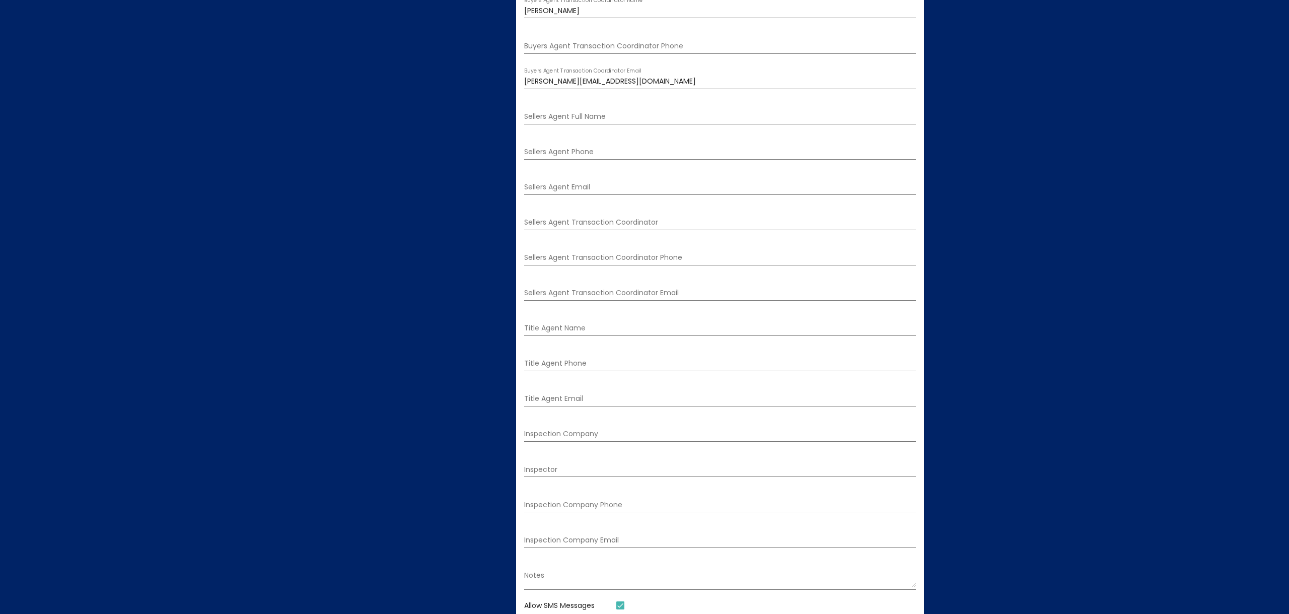
scroll to position [1316, 0]
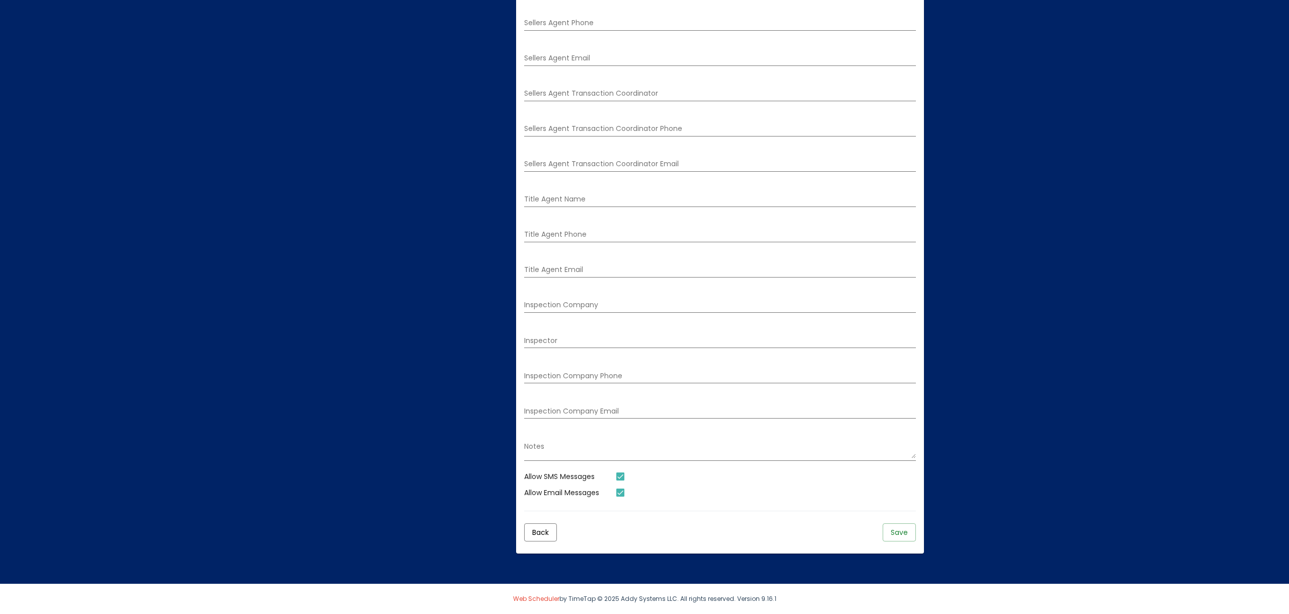
type textarea "Realtor will be present to let you inside."
click at [895, 532] on span "Save" at bounding box center [898, 532] width 17 height 10
